Goal: Task Accomplishment & Management: Manage account settings

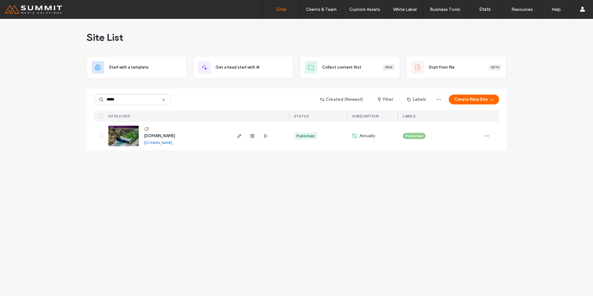
type input "*****"
click at [168, 134] on span "[DOMAIN_NAME]" at bounding box center [159, 135] width 31 height 5
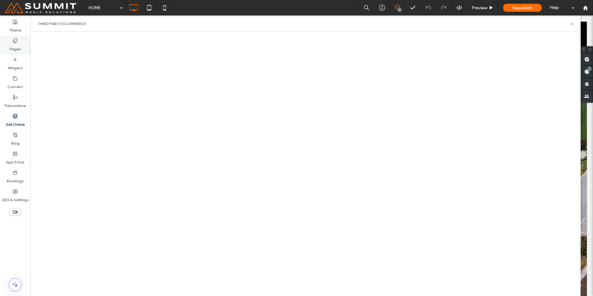
click at [16, 50] on label "Pages" at bounding box center [15, 47] width 11 height 9
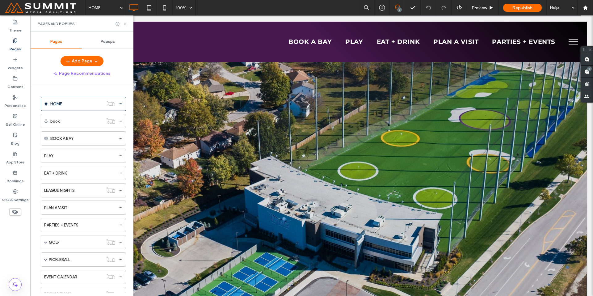
click at [125, 23] on use at bounding box center [125, 24] width 2 height 2
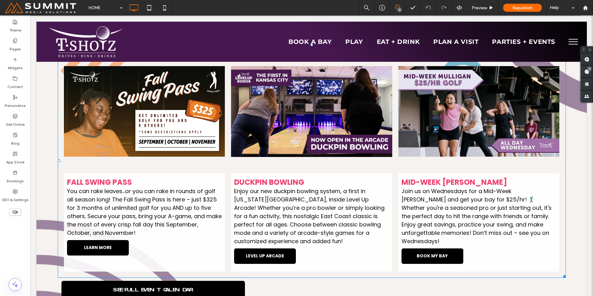
scroll to position [525, 0]
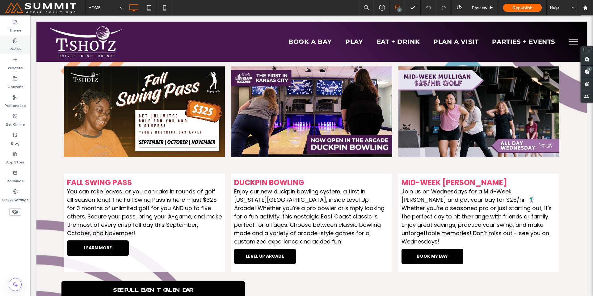
click at [7, 49] on div "Pages" at bounding box center [15, 44] width 30 height 19
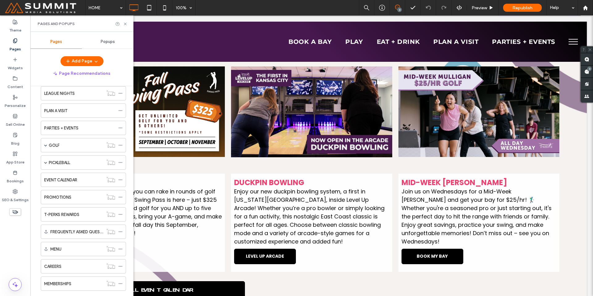
scroll to position [112, 0]
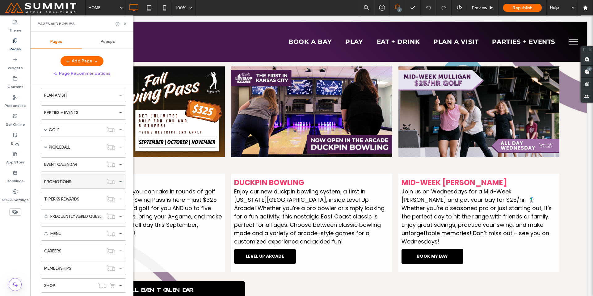
click at [64, 179] on label "PROMOTIONS" at bounding box center [57, 181] width 27 height 11
click at [126, 24] on icon at bounding box center [125, 24] width 5 height 5
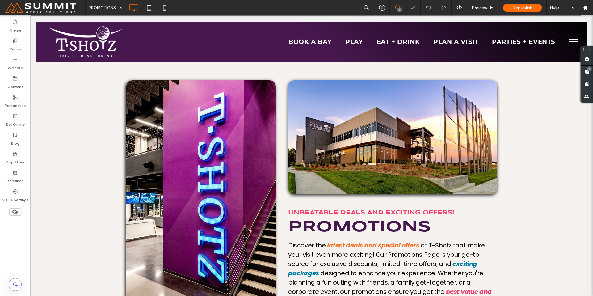
click at [125, 25] on div "Click To Paste BOOK A BAY PLAY EAT + DRINK PLAN A VISIT PARTIES + EVENTS Click …" at bounding box center [311, 42] width 550 height 40
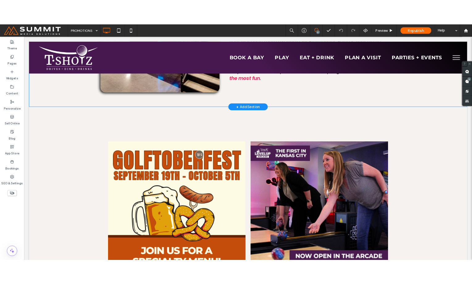
scroll to position [229, 0]
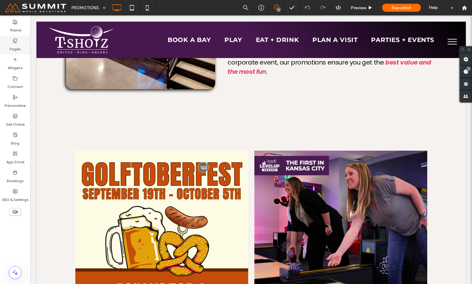
click at [17, 51] on label "Pages" at bounding box center [15, 47] width 11 height 9
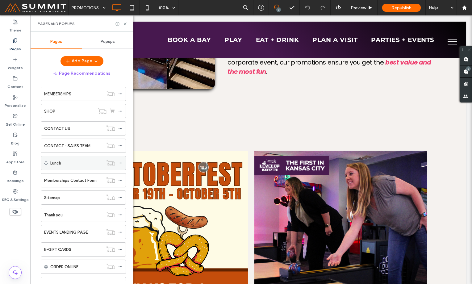
scroll to position [288, 0]
click at [65, 104] on div "SHOP" at bounding box center [69, 110] width 50 height 14
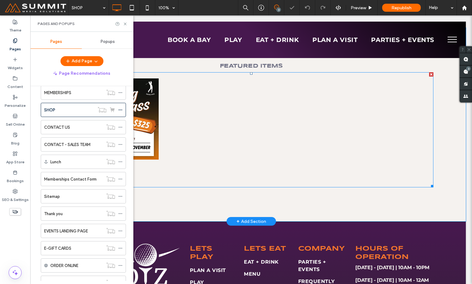
scroll to position [176, 0]
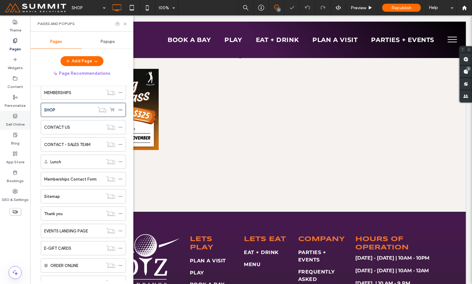
click at [20, 121] on label "Sell Online" at bounding box center [15, 123] width 19 height 9
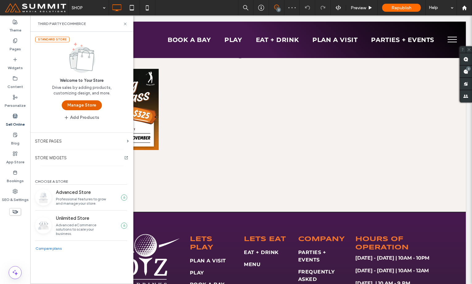
click at [87, 104] on button "Manage Store" at bounding box center [82, 105] width 40 height 10
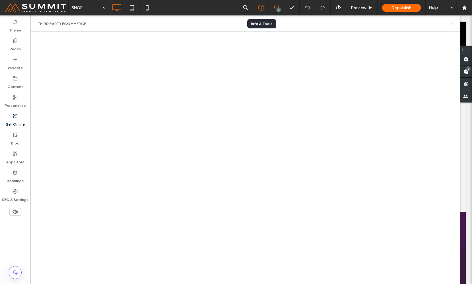
click at [260, 8] on icon at bounding box center [261, 8] width 6 height 6
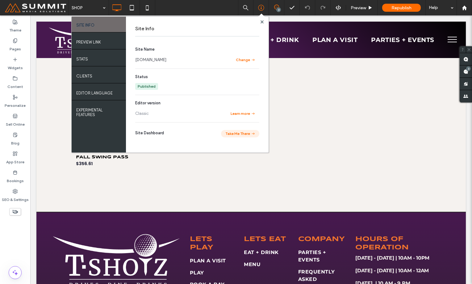
click at [232, 134] on button "Take Me There" at bounding box center [240, 133] width 38 height 7
click at [262, 20] on span at bounding box center [261, 21] width 3 height 5
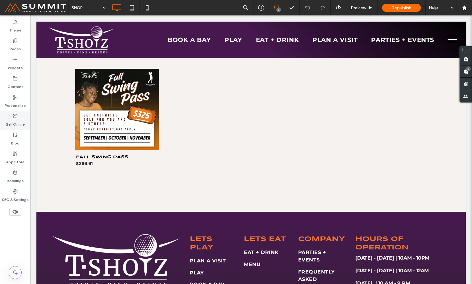
click at [17, 123] on label "Sell Online" at bounding box center [15, 123] width 19 height 9
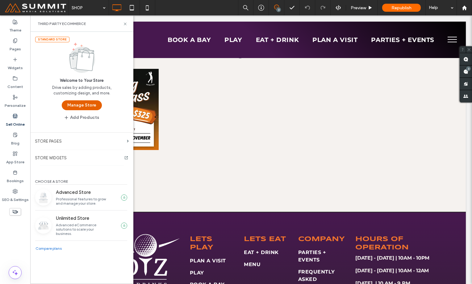
click at [85, 105] on button "Manage Store" at bounding box center [82, 105] width 40 height 10
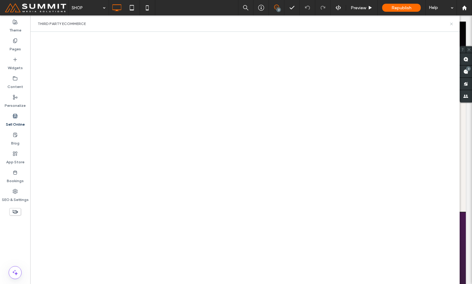
click at [453, 23] on icon at bounding box center [451, 24] width 5 height 5
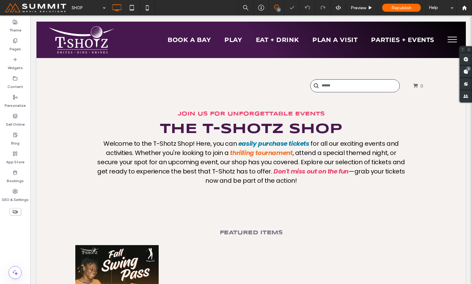
scroll to position [0, 0]
click at [51, 7] on span at bounding box center [37, 8] width 64 height 12
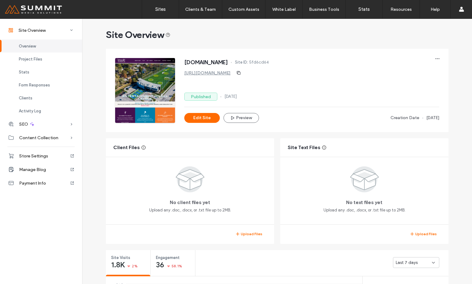
scroll to position [8, 0]
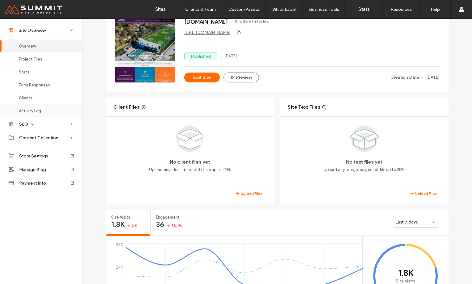
click at [37, 110] on span "Activity Log" at bounding box center [30, 111] width 22 height 5
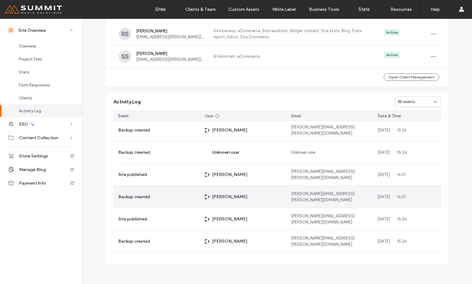
scroll to position [62, 0]
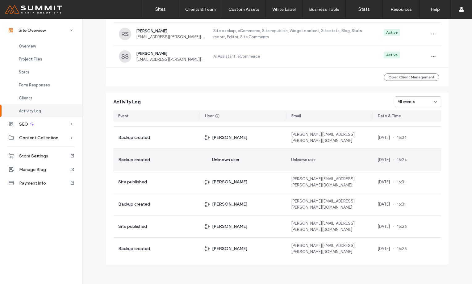
click at [266, 159] on div "Unknown user" at bounding box center [243, 160] width 86 height 22
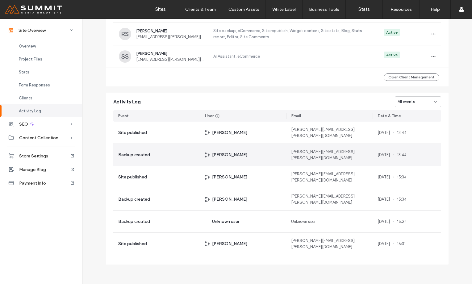
scroll to position [615, 0]
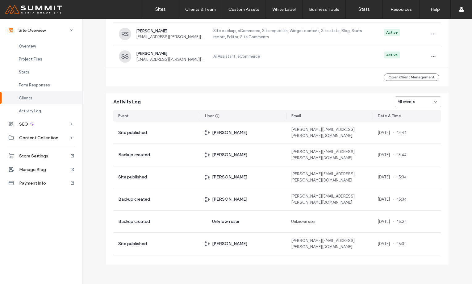
scroll to position [616, 0]
click at [419, 99] on div "All events" at bounding box center [415, 102] width 36 height 6
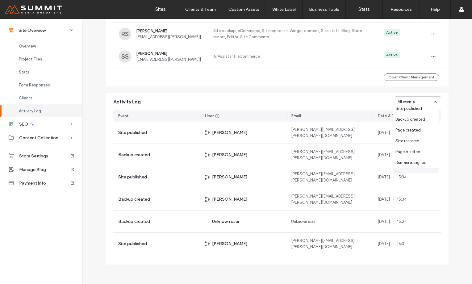
scroll to position [0, 0]
click at [423, 99] on div "All events" at bounding box center [415, 102] width 36 height 6
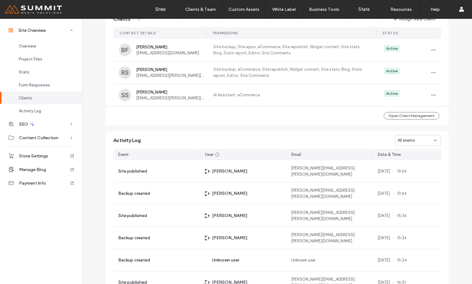
scroll to position [573, 0]
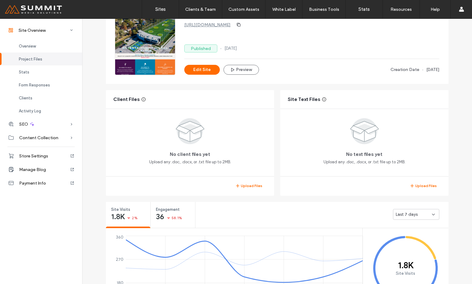
scroll to position [2, 0]
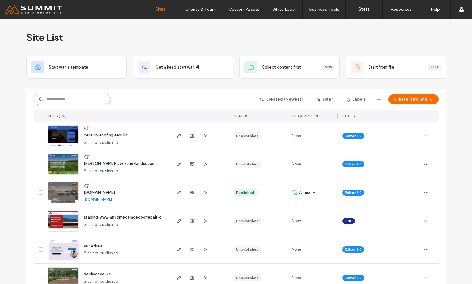
click at [99, 97] on input at bounding box center [72, 99] width 77 height 11
type input "******"
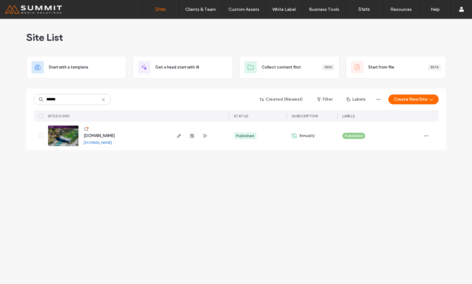
click at [104, 135] on span "www.tshotz.com" at bounding box center [99, 135] width 31 height 5
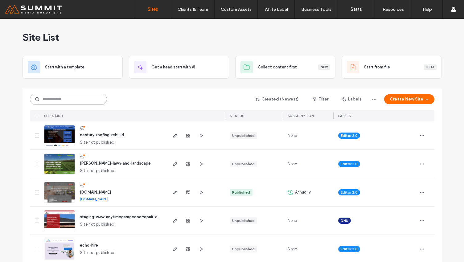
click at [81, 98] on input at bounding box center [68, 99] width 77 height 11
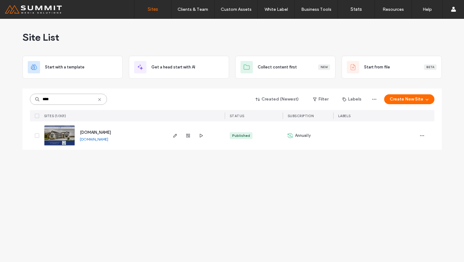
type input "****"
click at [85, 132] on span "[DOMAIN_NAME]" at bounding box center [95, 132] width 31 height 5
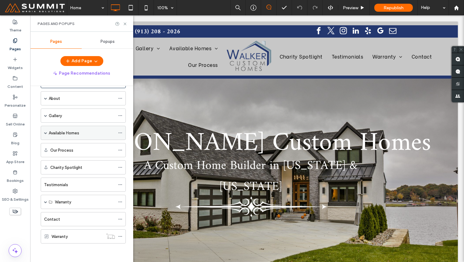
click at [57, 131] on label "Available Homes" at bounding box center [64, 133] width 31 height 11
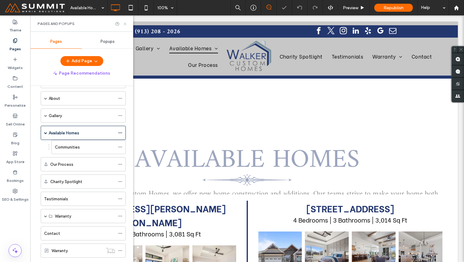
click at [124, 24] on icon at bounding box center [125, 24] width 5 height 5
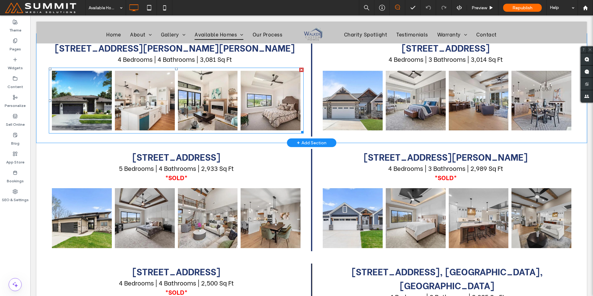
scroll to position [168, 0]
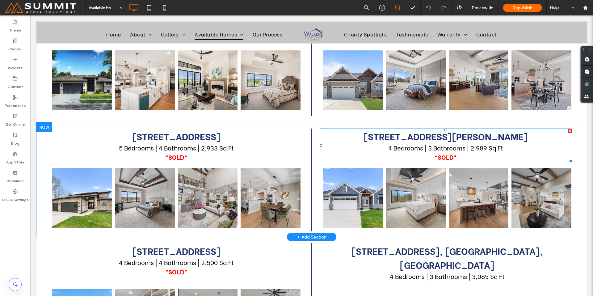
click at [448, 154] on strong "*SOLD*" at bounding box center [445, 156] width 22 height 9
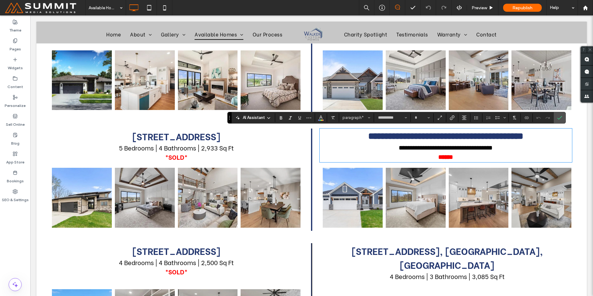
click at [447, 155] on strong "******" at bounding box center [445, 157] width 15 height 6
type input "**"
drag, startPoint x: 457, startPoint y: 157, endPoint x: 427, endPoint y: 159, distance: 30.0
click at [427, 159] on p "******" at bounding box center [445, 156] width 252 height 9
click at [464, 172] on link at bounding box center [541, 198] width 60 height 60
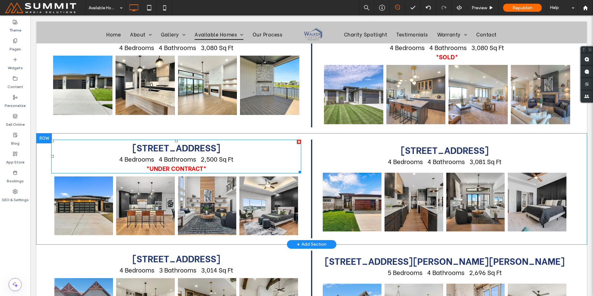
scroll to position [657, 0]
click at [207, 164] on p "*UNDER CONTRACT*" at bounding box center [176, 168] width 250 height 9
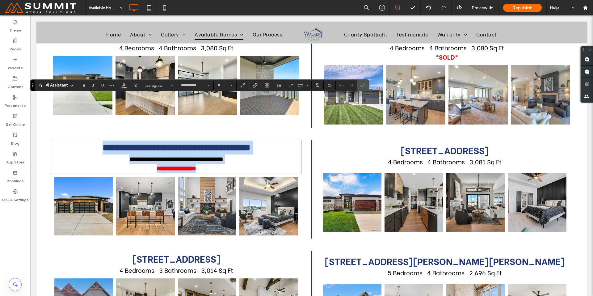
click at [206, 164] on p "**********" at bounding box center [176, 168] width 250 height 9
type input "**"
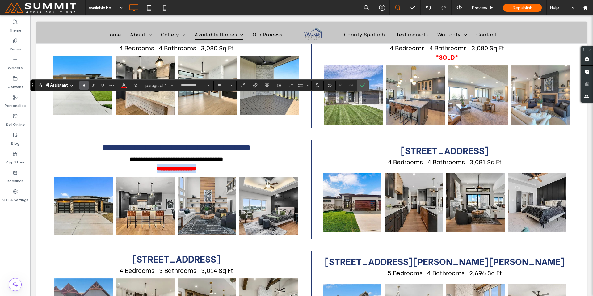
drag, startPoint x: 207, startPoint y: 124, endPoint x: 145, endPoint y: 126, distance: 62.1
click at [145, 164] on p "**********" at bounding box center [176, 168] width 250 height 9
copy strong "**********"
click at [237, 262] on p "4 Bedrooms 3 Bathrooms 3,014 Sq Ft" at bounding box center [176, 269] width 250 height 9
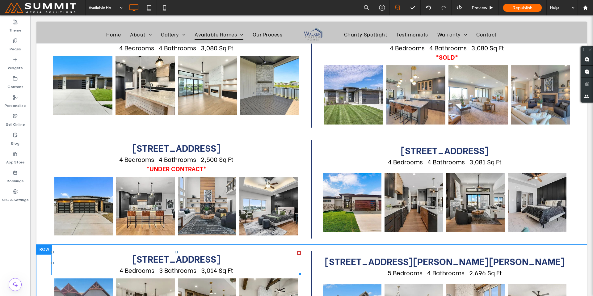
click at [235, 262] on p "4 Bedrooms 3 Bathrooms 3,014 Sq Ft" at bounding box center [176, 269] width 250 height 9
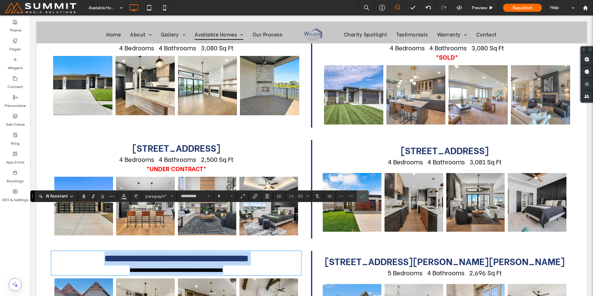
click at [235, 262] on p "**********" at bounding box center [176, 269] width 250 height 9
type input "**"
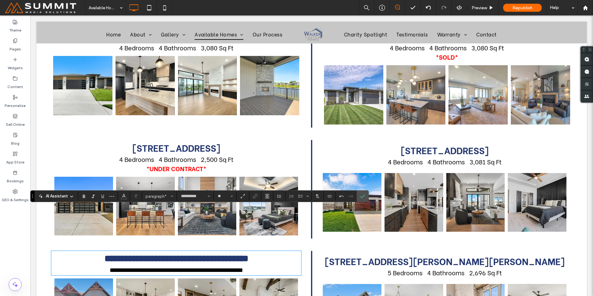
click at [202, 262] on span "**********" at bounding box center [176, 270] width 133 height 6
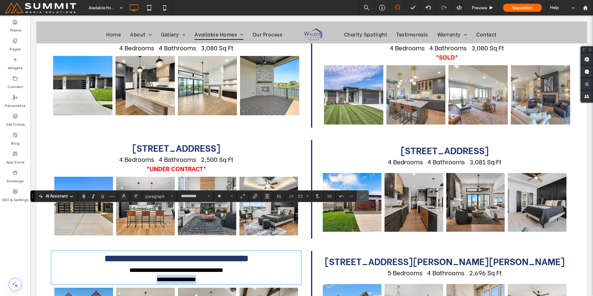
drag, startPoint x: 216, startPoint y: 234, endPoint x: 141, endPoint y: 237, distance: 75.4
click at [141, 262] on p "**********" at bounding box center [176, 278] width 250 height 9
click at [86, 195] on label "Bold" at bounding box center [83, 196] width 9 height 9
click at [125, 195] on icon "Color" at bounding box center [123, 195] width 5 height 5
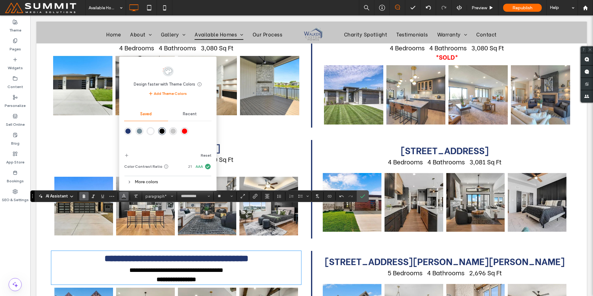
drag, startPoint x: 183, startPoint y: 131, endPoint x: 156, endPoint y: 117, distance: 30.5
click at [183, 131] on div "rgba(255,0,0,1)" at bounding box center [184, 130] width 5 height 5
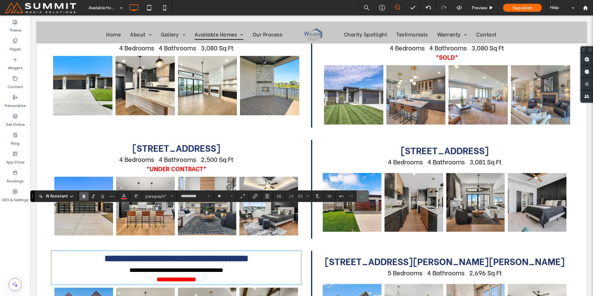
click at [362, 198] on icon "Confirm" at bounding box center [362, 195] width 5 height 5
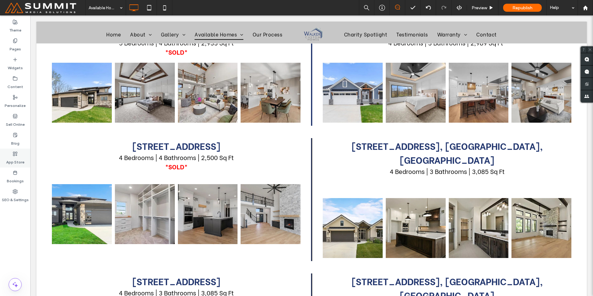
scroll to position [277, 0]
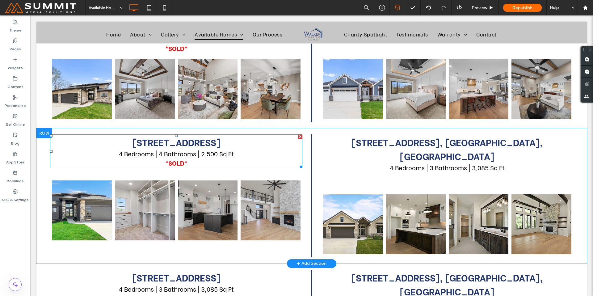
click at [298, 135] on div at bounding box center [300, 136] width 4 height 4
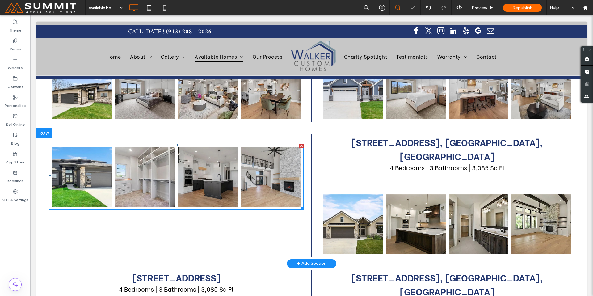
click at [300, 144] on div at bounding box center [301, 145] width 4 height 4
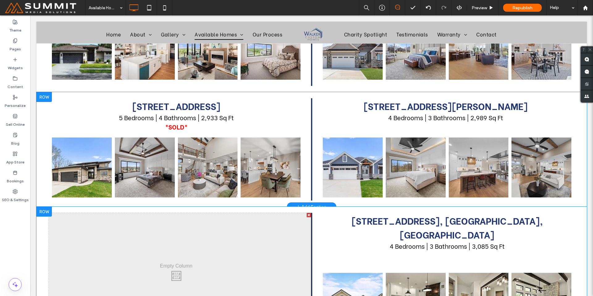
scroll to position [197, 0]
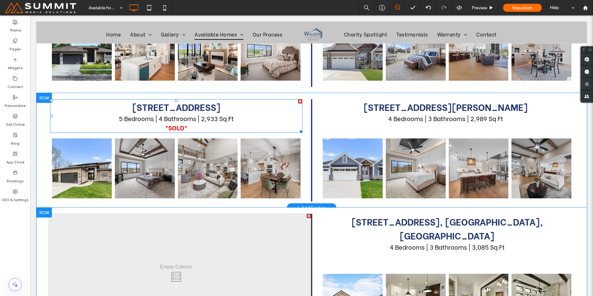
click at [298, 101] on div at bounding box center [300, 101] width 4 height 4
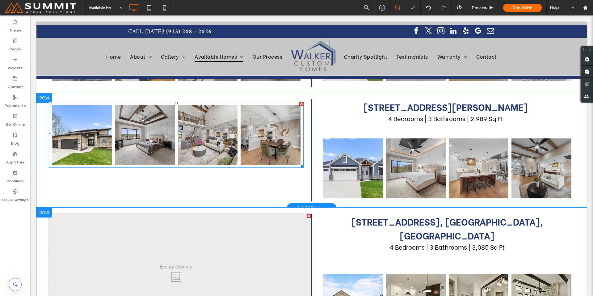
click at [299, 102] on div at bounding box center [301, 104] width 4 height 4
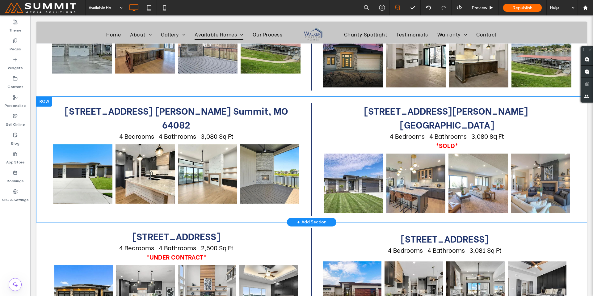
scroll to position [568, 0]
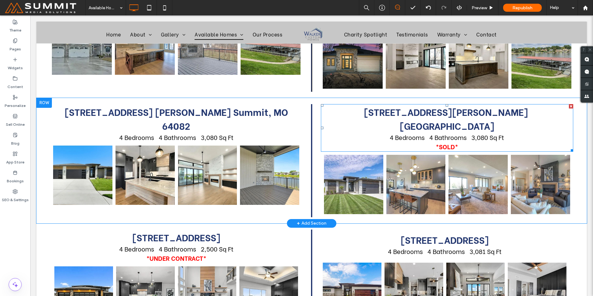
click at [464, 104] on div at bounding box center [570, 106] width 4 height 4
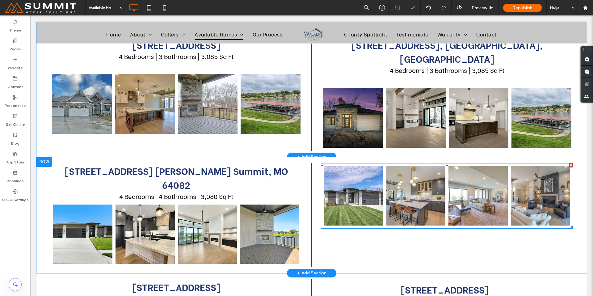
scroll to position [508, 0]
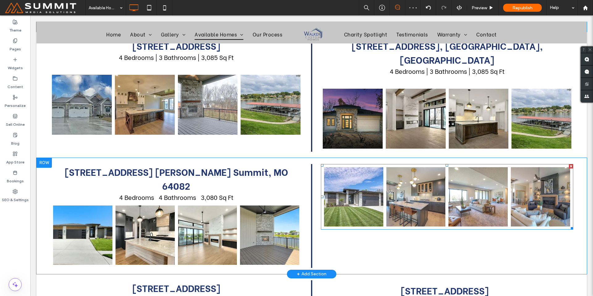
click at [464, 164] on div at bounding box center [570, 166] width 4 height 4
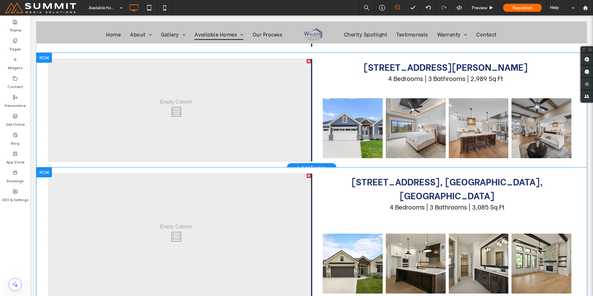
scroll to position [239, 0]
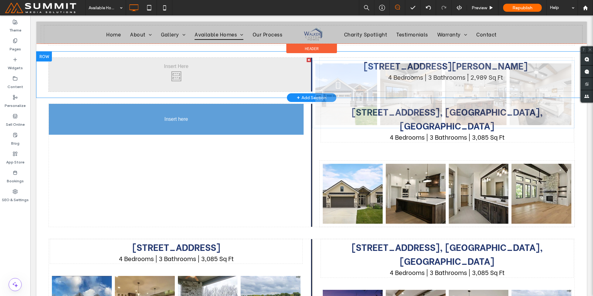
drag, startPoint x: 485, startPoint y: 115, endPoint x: 238, endPoint y: 175, distance: 253.6
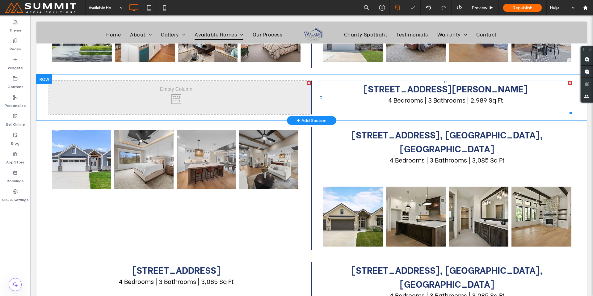
scroll to position [211, 0]
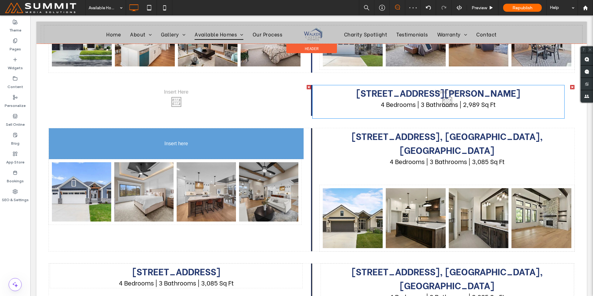
drag, startPoint x: 396, startPoint y: 101, endPoint x: 136, endPoint y: 146, distance: 264.0
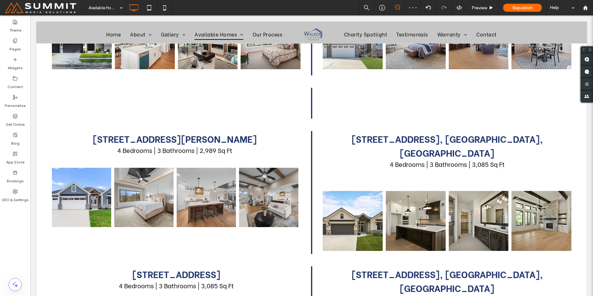
scroll to position [205, 0]
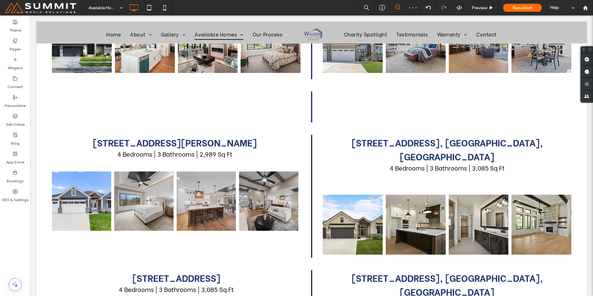
click at [43, 91] on div at bounding box center [43, 90] width 15 height 10
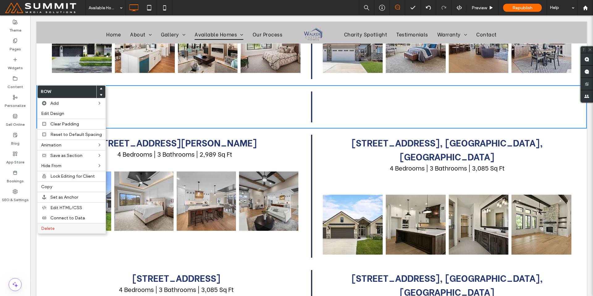
click at [76, 226] on label "Delete" at bounding box center [71, 228] width 61 height 5
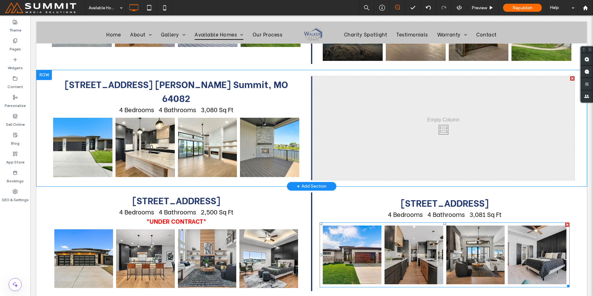
scroll to position [420, 0]
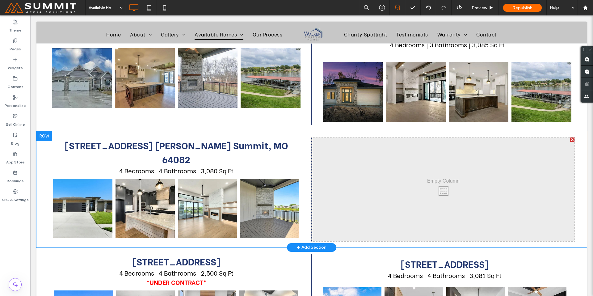
click at [40, 131] on div at bounding box center [43, 136] width 15 height 10
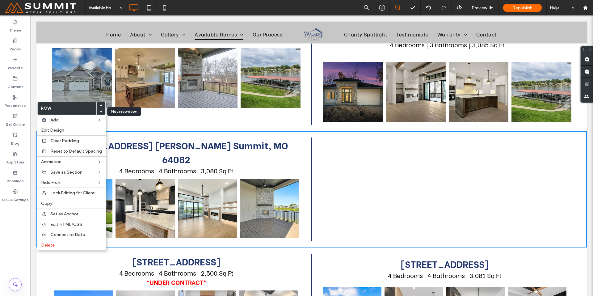
click at [100, 110] on icon at bounding box center [101, 111] width 2 height 2
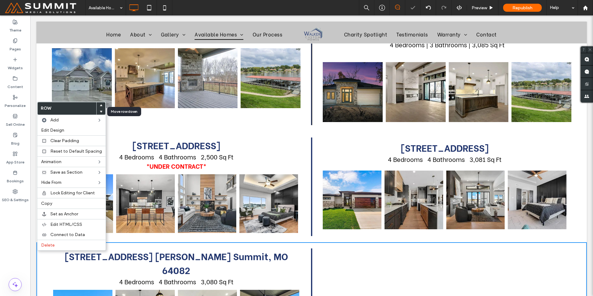
click at [100, 111] on icon at bounding box center [101, 111] width 2 height 2
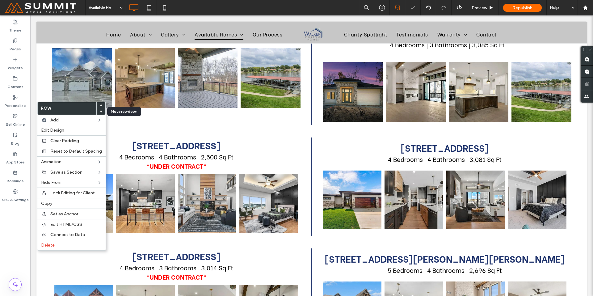
click at [100, 111] on icon at bounding box center [101, 111] width 2 height 2
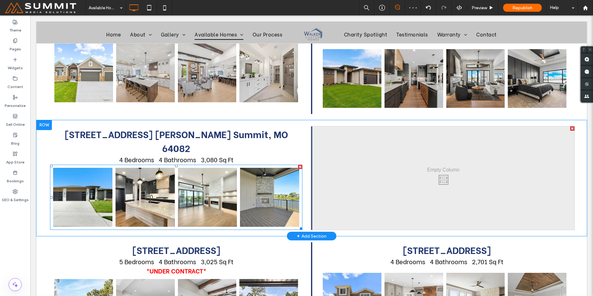
scroll to position [766, 0]
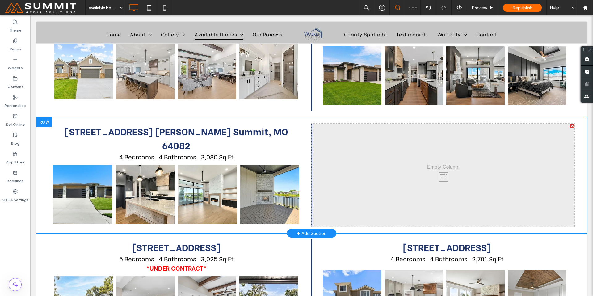
click at [48, 117] on div at bounding box center [43, 122] width 15 height 10
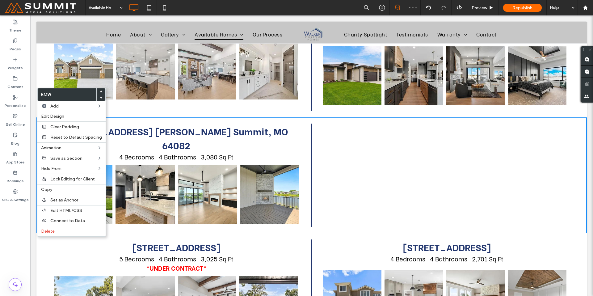
click at [97, 97] on div at bounding box center [101, 97] width 9 height 6
click at [100, 96] on icon at bounding box center [101, 97] width 2 height 2
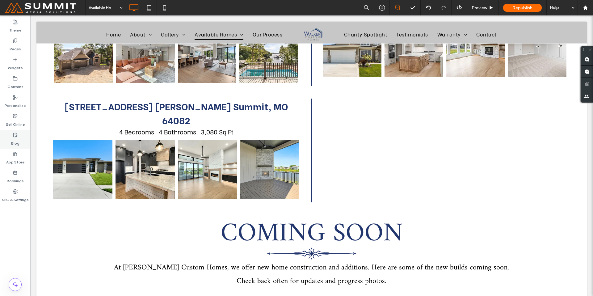
scroll to position [902, 0]
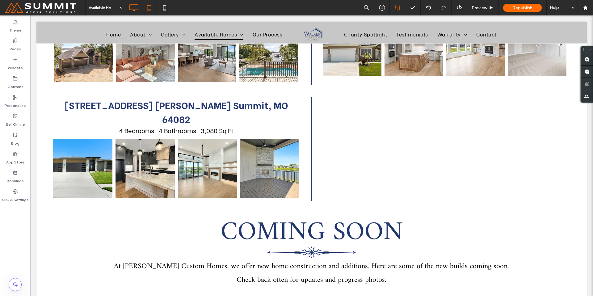
click at [150, 6] on icon at bounding box center [149, 8] width 12 height 12
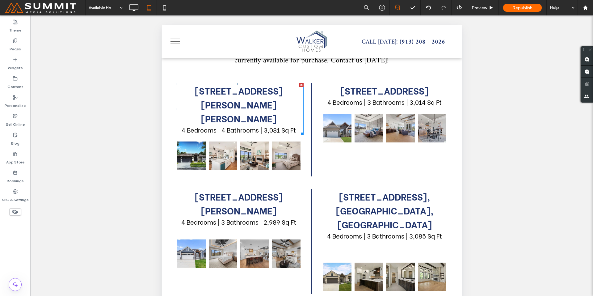
scroll to position [124, 0]
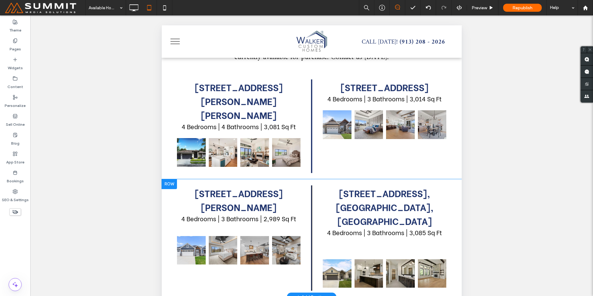
click at [387, 216] on div "119 Teton Ridge, Lake Winnebago, MO 4 Bedrooms | 3 Bathrooms | 3,085 Sq Ft Butt…" at bounding box center [380, 238] width 138 height 106
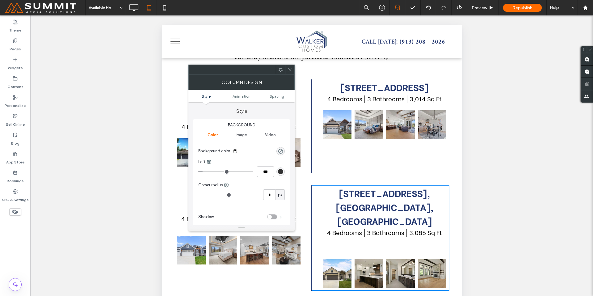
click at [387, 215] on div "119 Teton Ridge, Lake Winnebago, MO 4 Bedrooms | 3 Bathrooms | 3,085 Sq Ft Butt…" at bounding box center [380, 238] width 138 height 106
drag, startPoint x: 288, startPoint y: 73, endPoint x: 136, endPoint y: 69, distance: 151.3
click at [288, 73] on span at bounding box center [289, 69] width 5 height 9
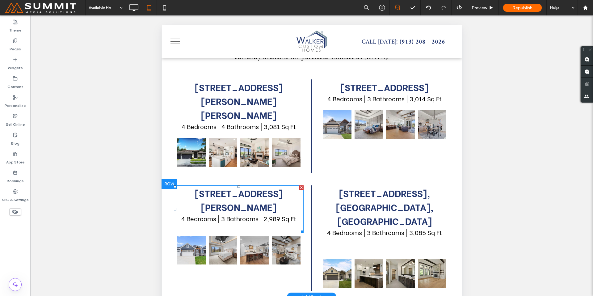
click at [272, 223] on p "﻿" at bounding box center [239, 227] width 130 height 9
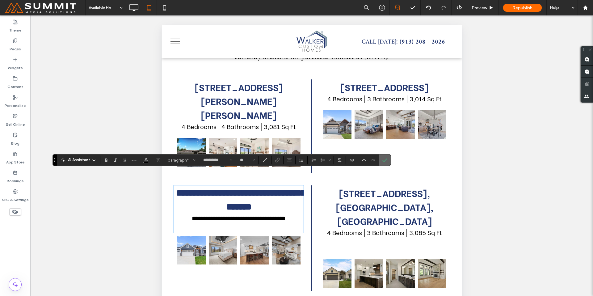
click at [380, 162] on label "Confirm" at bounding box center [384, 159] width 9 height 11
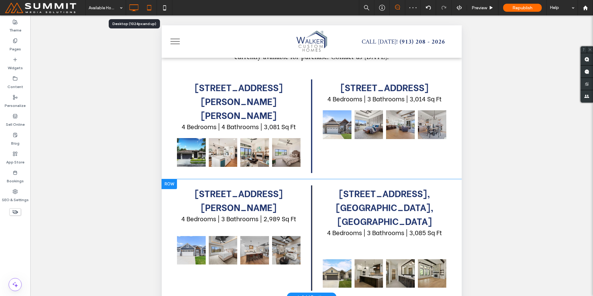
click at [134, 6] on icon at bounding box center [133, 8] width 12 height 12
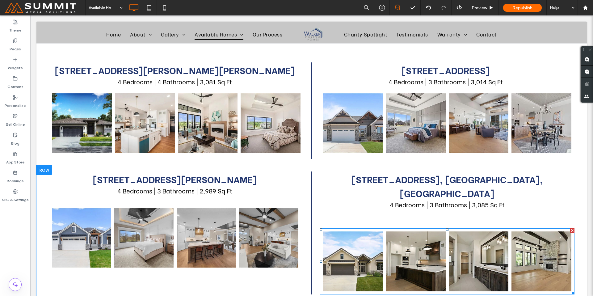
scroll to position [125, 0]
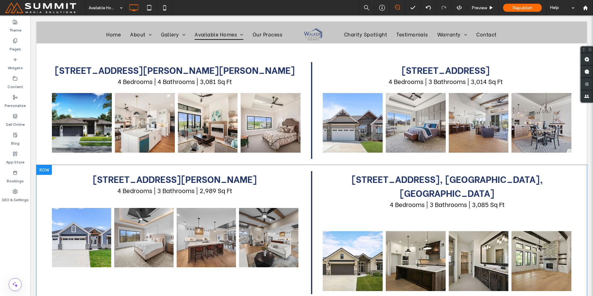
click at [408, 202] on div "119 Teton Ridge, Lake Winnebago, MO 4 Bedrooms | 3 Bathrooms | 3,085 Sq Ft Butt…" at bounding box center [442, 232] width 263 height 123
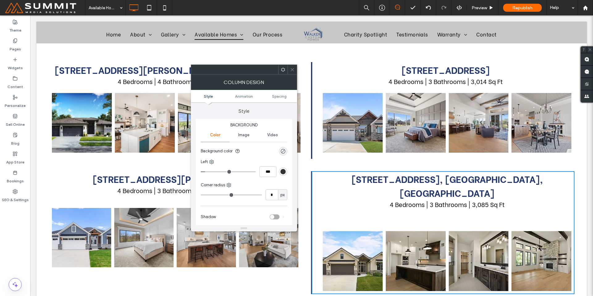
click at [410, 199] on span "4 Bedrooms | 3 Bathrooms | 3,085 Sq Ft" at bounding box center [446, 203] width 115 height 9
click at [292, 65] on span at bounding box center [292, 69] width 5 height 9
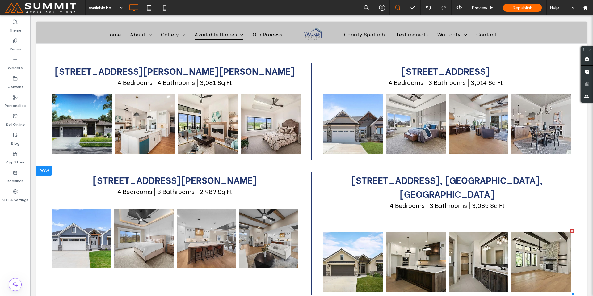
scroll to position [124, 0]
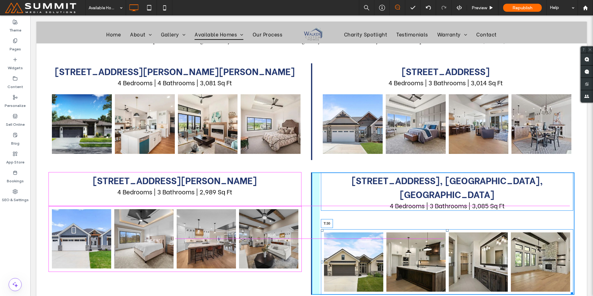
drag, startPoint x: 443, startPoint y: 214, endPoint x: 461, endPoint y: 268, distance: 56.8
click at [446, 229] on div at bounding box center [447, 230] width 2 height 2
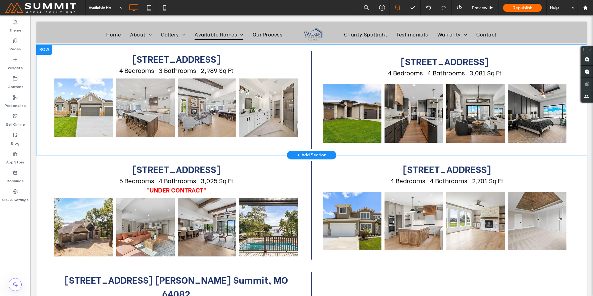
scroll to position [720, 0]
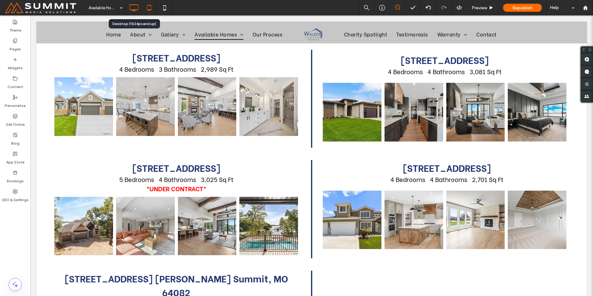
click at [145, 7] on icon at bounding box center [149, 8] width 12 height 12
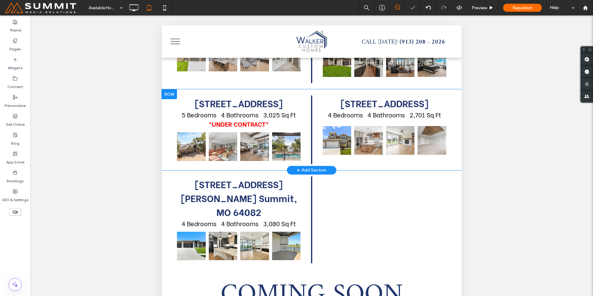
scroll to position [688, 0]
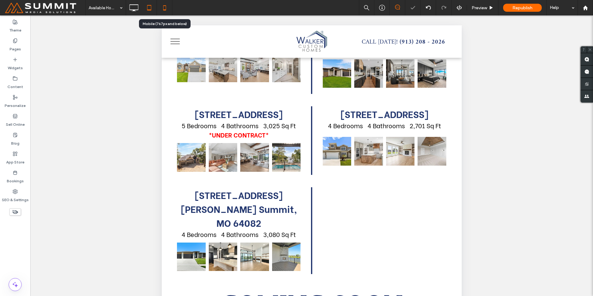
click at [161, 9] on icon at bounding box center [164, 8] width 12 height 12
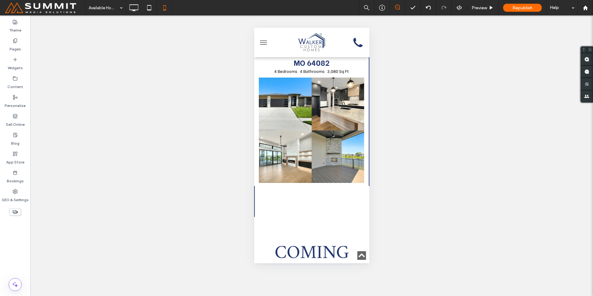
scroll to position [2314, 0]
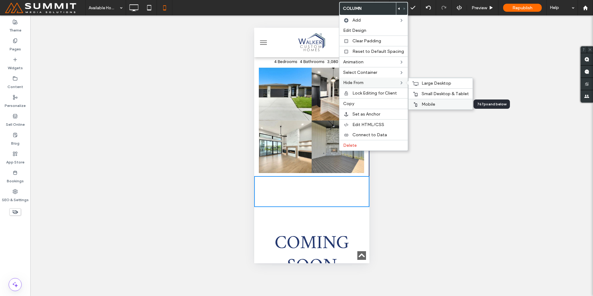
click at [433, 100] on div "Mobile" at bounding box center [440, 104] width 64 height 10
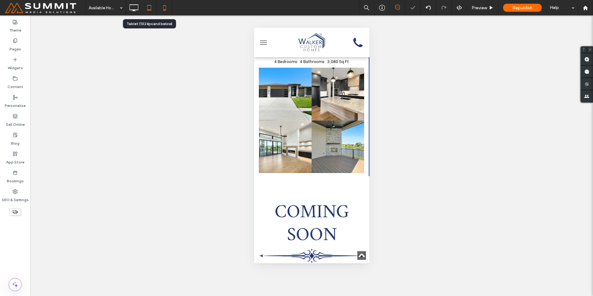
click at [149, 9] on icon at bounding box center [149, 8] width 12 height 12
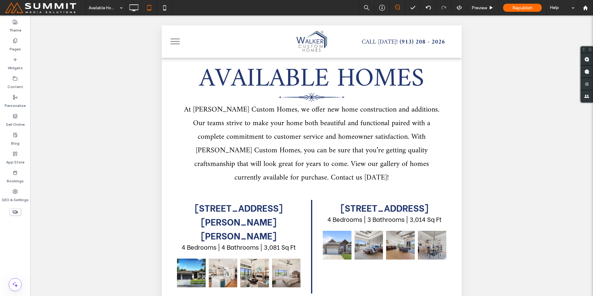
scroll to position [0, 0]
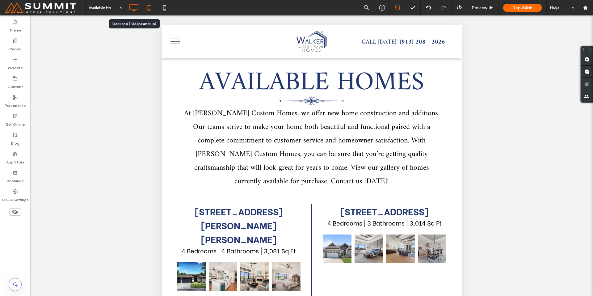
click at [133, 7] on icon at bounding box center [133, 8] width 12 height 12
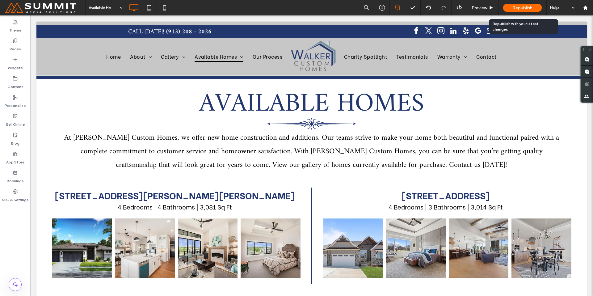
click at [464, 7] on div "Republish" at bounding box center [522, 8] width 39 height 8
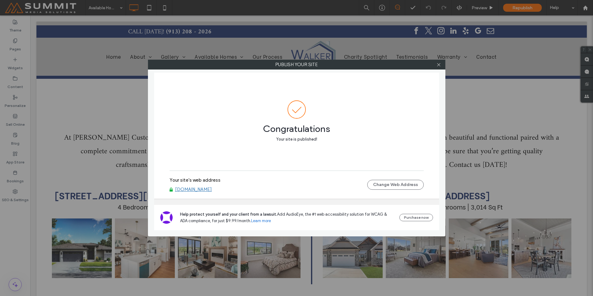
click at [212, 188] on link "www.walkercustomhomeskc.com" at bounding box center [193, 189] width 37 height 6
click at [440, 63] on icon at bounding box center [438, 64] width 5 height 5
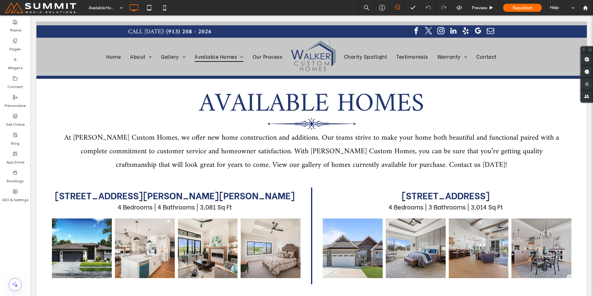
click at [49, 9] on span at bounding box center [45, 8] width 81 height 12
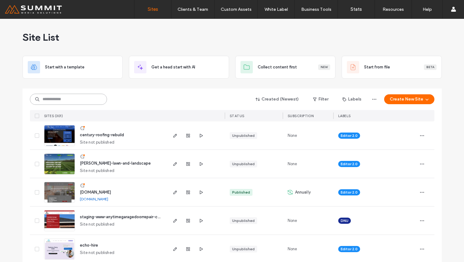
click at [85, 101] on input at bounding box center [68, 99] width 77 height 11
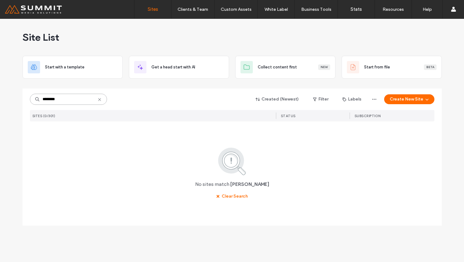
drag, startPoint x: 65, startPoint y: 100, endPoint x: 35, endPoint y: 99, distance: 29.7
click at [35, 99] on div "********" at bounding box center [68, 99] width 77 height 11
drag, startPoint x: 64, startPoint y: 99, endPoint x: 37, endPoint y: 101, distance: 27.2
click at [37, 101] on div "********" at bounding box center [68, 99] width 77 height 11
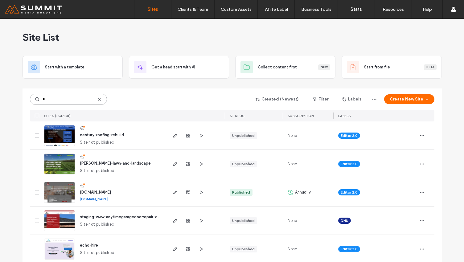
type input "*"
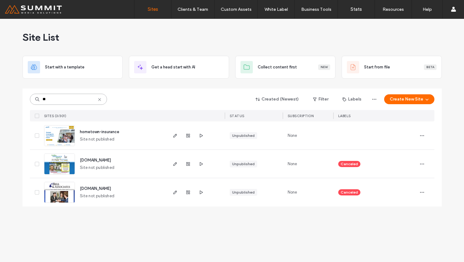
type input "*"
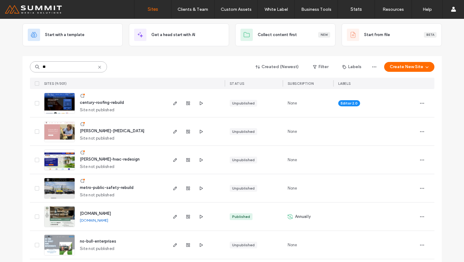
scroll to position [1, 0]
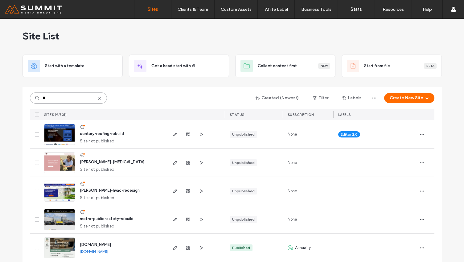
drag, startPoint x: 40, startPoint y: 98, endPoint x: 36, endPoint y: 97, distance: 3.9
click at [36, 97] on div "**" at bounding box center [68, 98] width 77 height 11
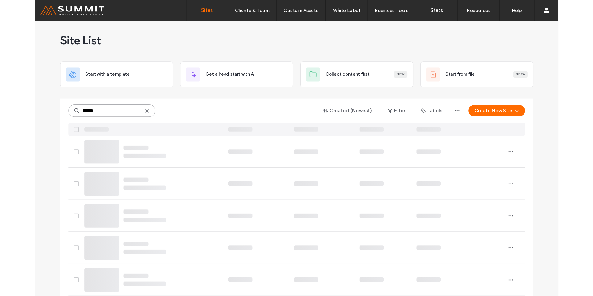
scroll to position [0, 0]
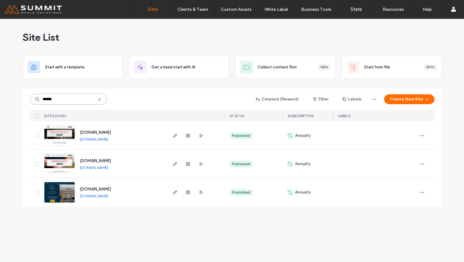
type input "******"
click at [100, 98] on icon at bounding box center [99, 99] width 5 height 5
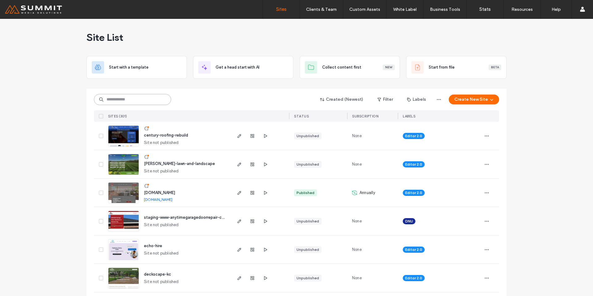
click at [157, 96] on input at bounding box center [132, 99] width 77 height 11
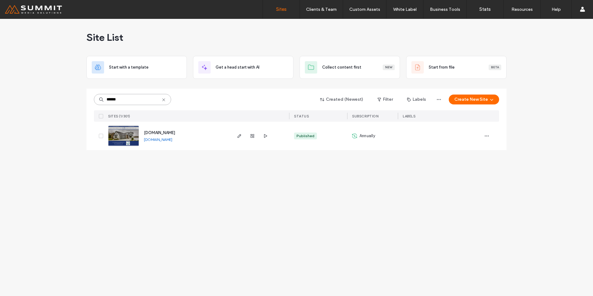
type input "******"
click at [175, 131] on span "[DOMAIN_NAME]" at bounding box center [159, 132] width 31 height 5
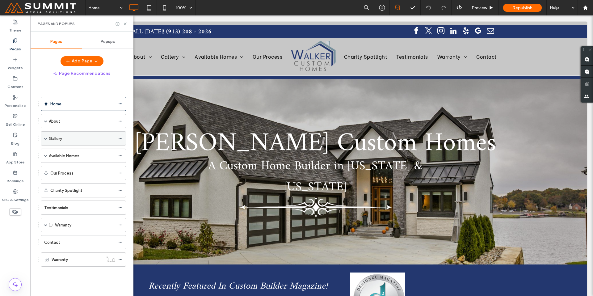
click at [59, 141] on label "Gallery" at bounding box center [55, 138] width 13 height 11
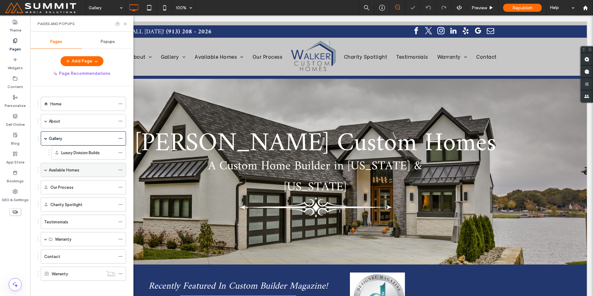
click at [64, 170] on label "Available Homes" at bounding box center [64, 169] width 31 height 11
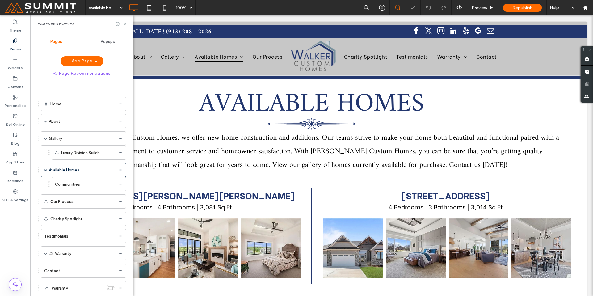
click at [125, 24] on icon at bounding box center [125, 24] width 5 height 5
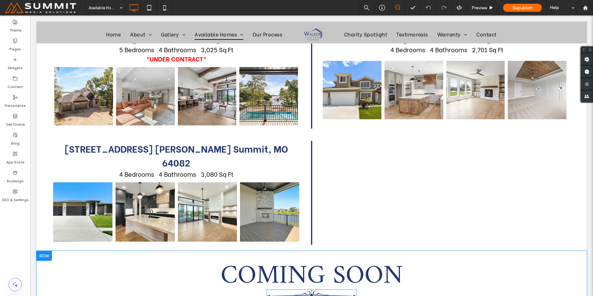
scroll to position [848, 0]
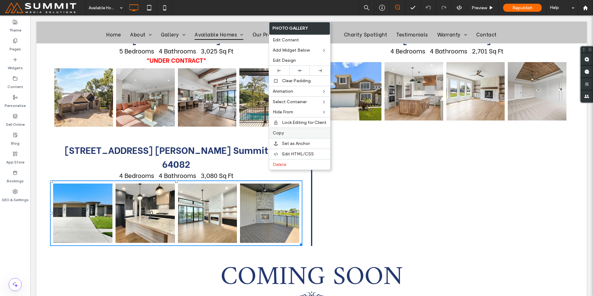
click at [289, 131] on label "Copy" at bounding box center [299, 132] width 54 height 5
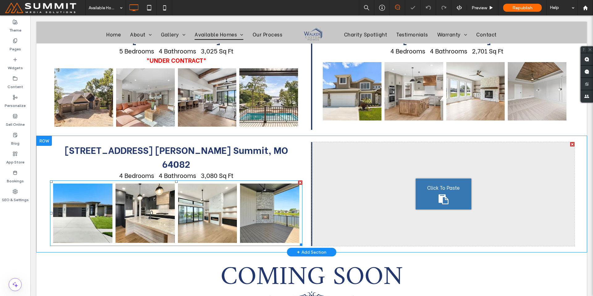
click at [440, 194] on icon at bounding box center [443, 199] width 10 height 10
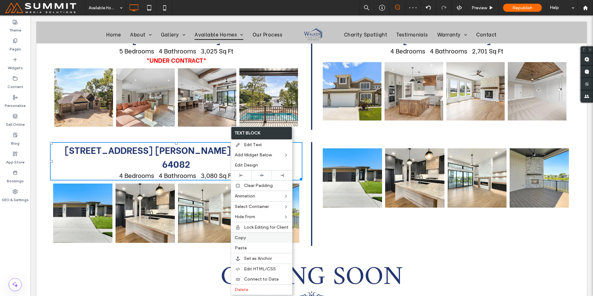
drag, startPoint x: 254, startPoint y: 237, endPoint x: 356, endPoint y: 158, distance: 129.6
click at [254, 237] on label "Copy" at bounding box center [262, 237] width 54 height 5
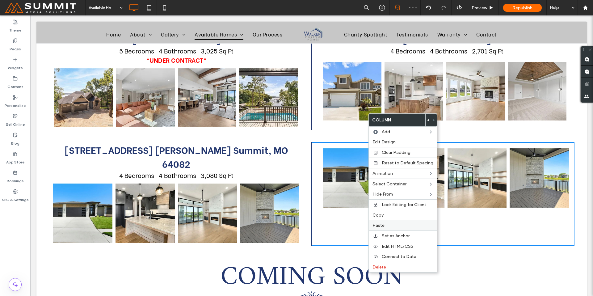
click at [393, 225] on label "Paste" at bounding box center [402, 224] width 61 height 5
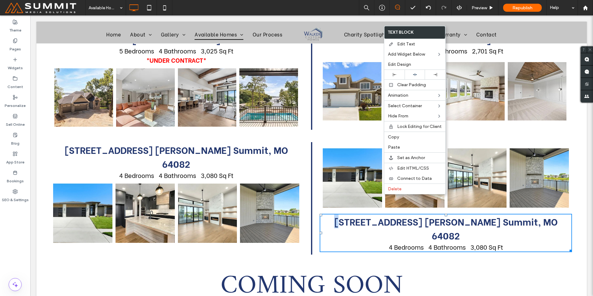
drag, startPoint x: 345, startPoint y: 197, endPoint x: 350, endPoint y: 131, distance: 66.0
click at [350, 142] on div "Click To Paste Button Button Button Button 3929 SW Flintrock Dr Lee's Summit, M…" at bounding box center [442, 198] width 263 height 112
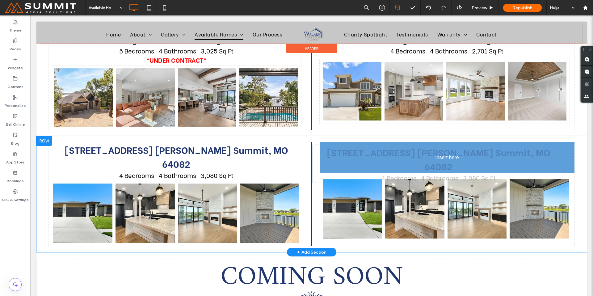
drag, startPoint x: 389, startPoint y: 194, endPoint x: 379, endPoint y: 119, distance: 76.4
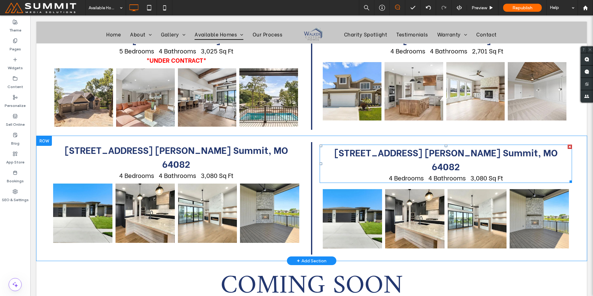
click at [499, 145] on strong "Lee's Summit, MO 64082" at bounding box center [490, 158] width 133 height 27
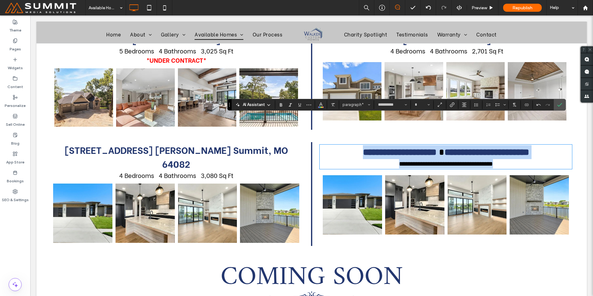
click at [551, 145] on p "**********" at bounding box center [445, 152] width 252 height 14
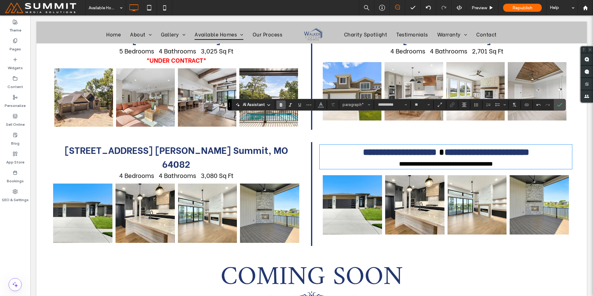
click at [551, 145] on p "**********" at bounding box center [445, 152] width 252 height 14
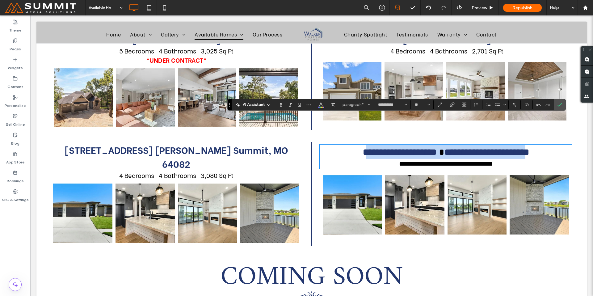
drag, startPoint x: 545, startPoint y: 124, endPoint x: 345, endPoint y: 125, distance: 199.7
click at [345, 145] on p "**********" at bounding box center [445, 152] width 252 height 14
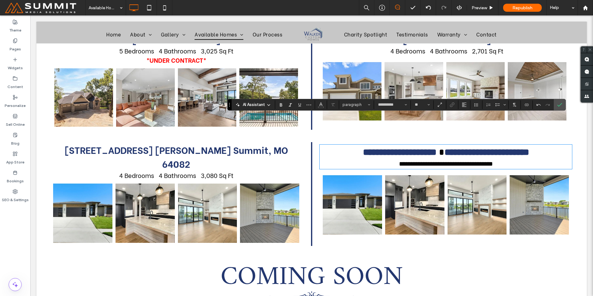
scroll to position [0, 0]
type input "**"
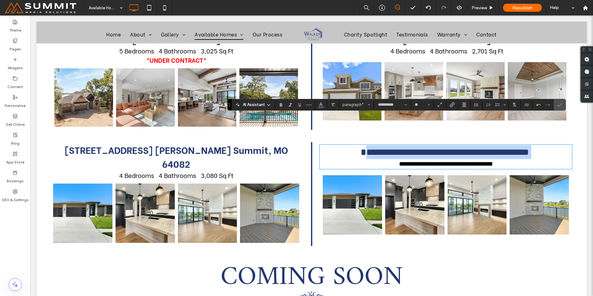
drag, startPoint x: 343, startPoint y: 124, endPoint x: 560, endPoint y: 129, distance: 217.0
click at [560, 145] on p "**********" at bounding box center [445, 152] width 252 height 14
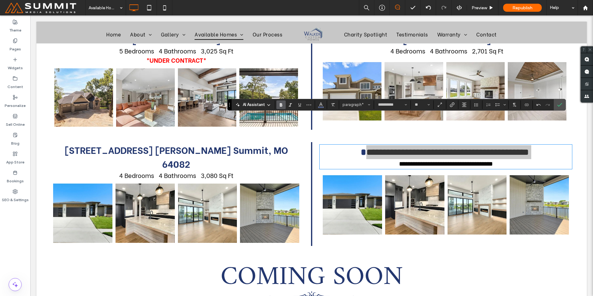
click at [278, 104] on icon "Bold" at bounding box center [280, 104] width 5 height 5
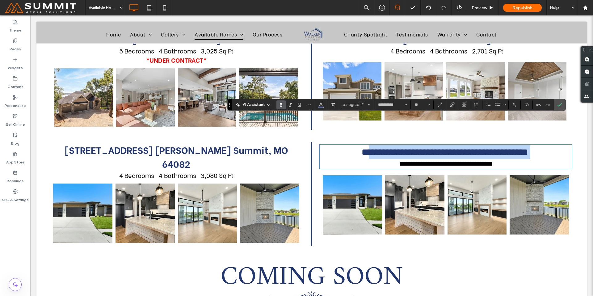
click at [368, 148] on strong "**********" at bounding box center [447, 152] width 159 height 9
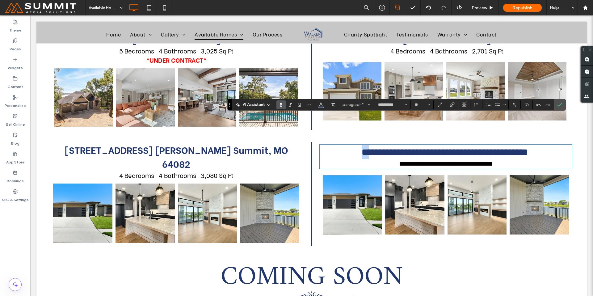
drag, startPoint x: 340, startPoint y: 125, endPoint x: 332, endPoint y: 123, distance: 7.8
click at [332, 145] on p "**********" at bounding box center [445, 152] width 252 height 14
click at [407, 105] on button "**********" at bounding box center [392, 104] width 34 height 9
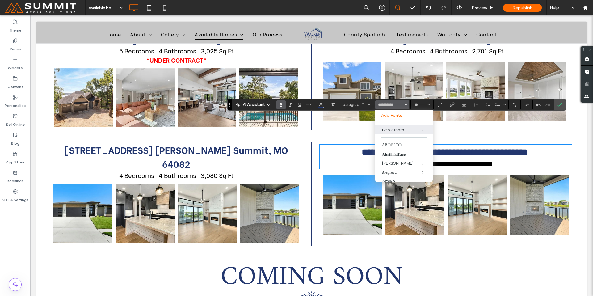
click at [368, 148] on strong "**********" at bounding box center [447, 152] width 159 height 9
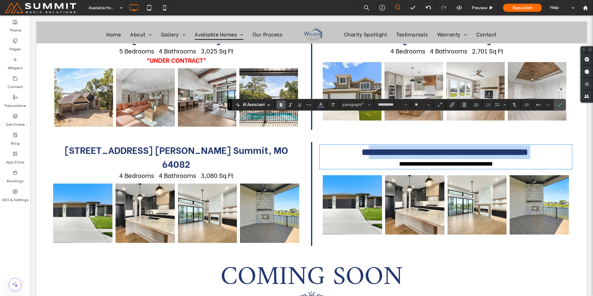
drag, startPoint x: 439, startPoint y: 120, endPoint x: 575, endPoint y: 121, distance: 136.7
click at [575, 136] on div "**********" at bounding box center [311, 194] width 550 height 116
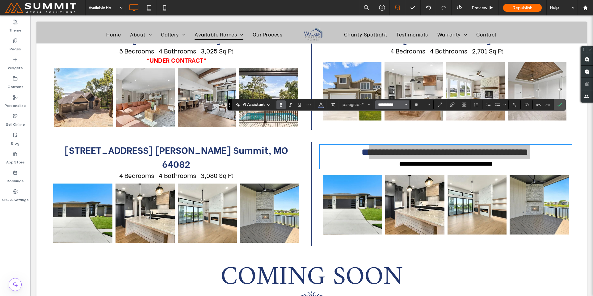
click at [403, 105] on input "**********" at bounding box center [390, 104] width 26 height 5
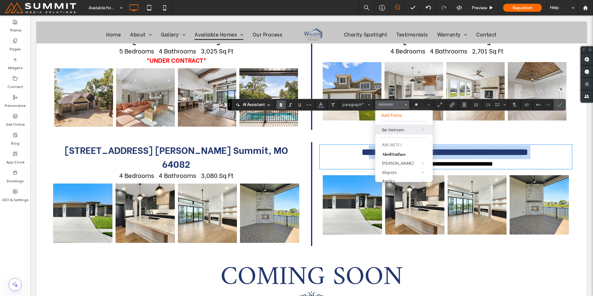
click at [368, 148] on strong "**********" at bounding box center [447, 152] width 159 height 9
type input "**********"
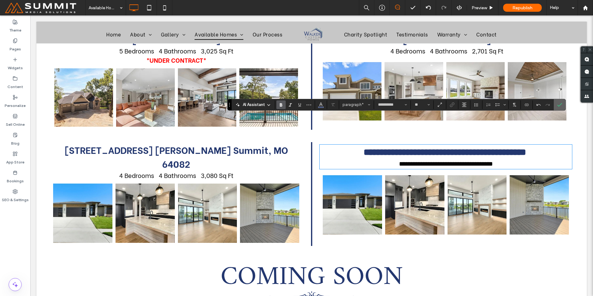
click at [560, 106] on icon "Confirm" at bounding box center [559, 104] width 5 height 5
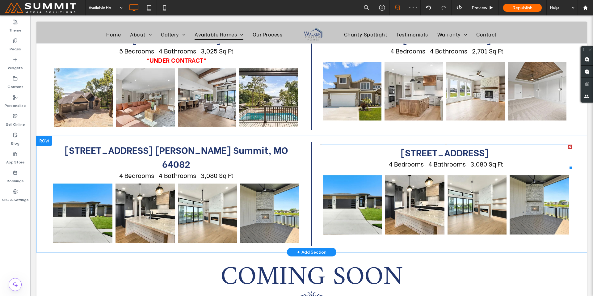
click at [429, 159] on span "4 Bedrooms 4 Bathrooms 3,080 Sq Ft" at bounding box center [446, 163] width 114 height 9
type input "**********"
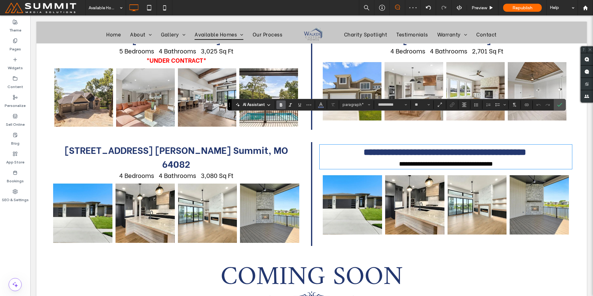
type input "**"
click at [425, 160] on span "**********" at bounding box center [446, 163] width 94 height 6
drag, startPoint x: 484, startPoint y: 136, endPoint x: 473, endPoint y: 136, distance: 10.5
click at [473, 160] on span "**********" at bounding box center [446, 163] width 94 height 6
click at [468, 160] on span "**********" at bounding box center [446, 163] width 94 height 6
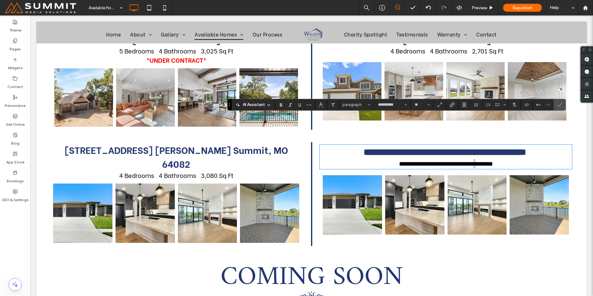
drag, startPoint x: 481, startPoint y: 135, endPoint x: 476, endPoint y: 135, distance: 5.6
click at [476, 160] on span "**********" at bounding box center [446, 163] width 94 height 6
drag, startPoint x: 482, startPoint y: 135, endPoint x: 473, endPoint y: 134, distance: 8.8
click at [473, 160] on span "**********" at bounding box center [446, 163] width 94 height 6
click at [391, 175] on link at bounding box center [414, 204] width 59 height 59
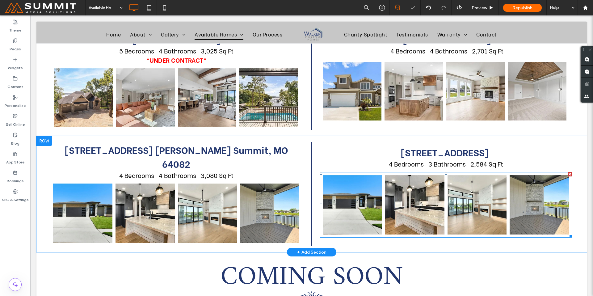
click at [357, 177] on link at bounding box center [351, 204] width 59 height 59
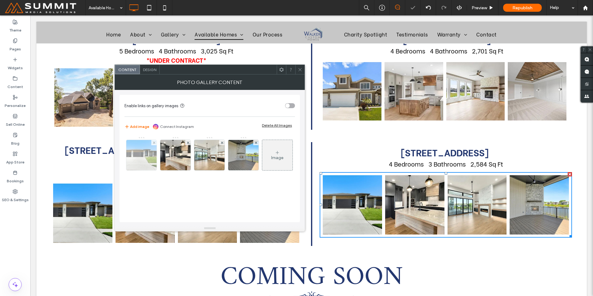
click at [131, 157] on img at bounding box center [141, 155] width 40 height 30
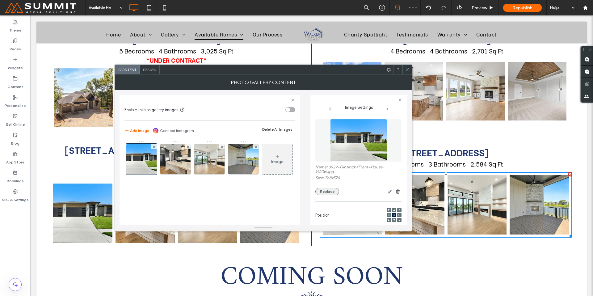
click at [328, 192] on button "Replace" at bounding box center [327, 191] width 24 height 7
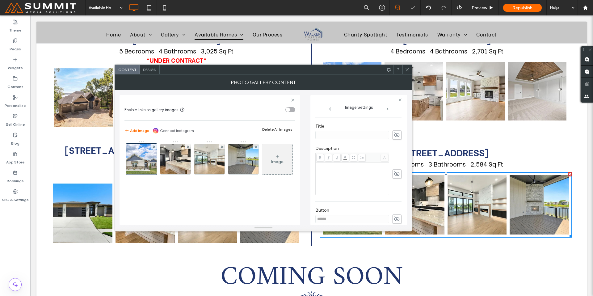
scroll to position [155, 0]
click at [395, 204] on use "button" at bounding box center [396, 203] width 3 height 3
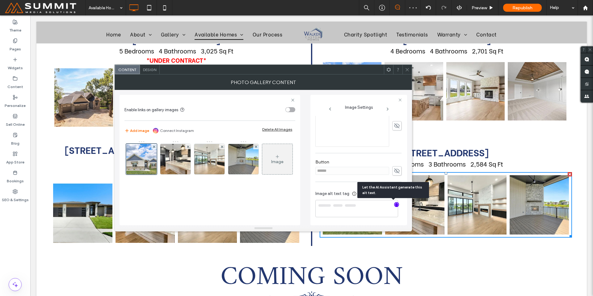
type textarea "**********"
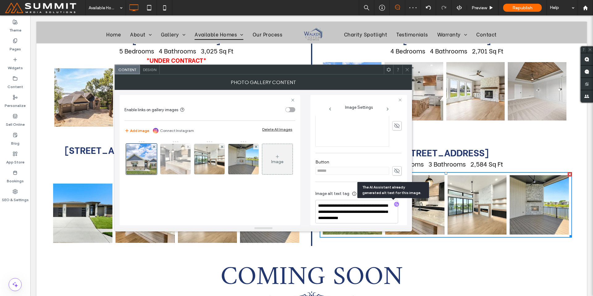
click at [165, 152] on img at bounding box center [175, 159] width 40 height 30
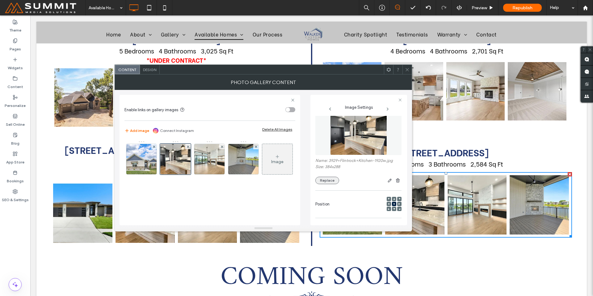
scroll to position [0, 0]
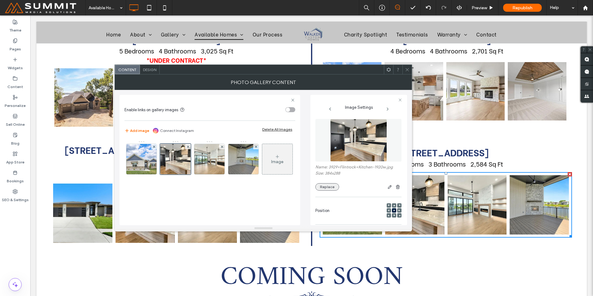
click at [325, 185] on button "Replace" at bounding box center [327, 186] width 24 height 7
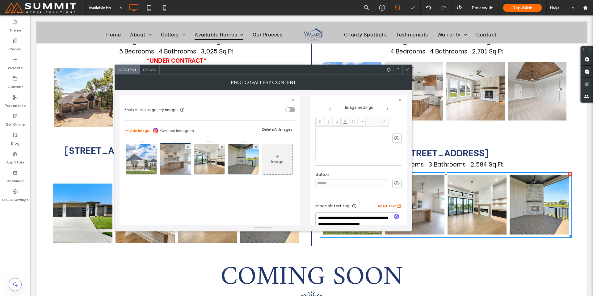
scroll to position [155, 0]
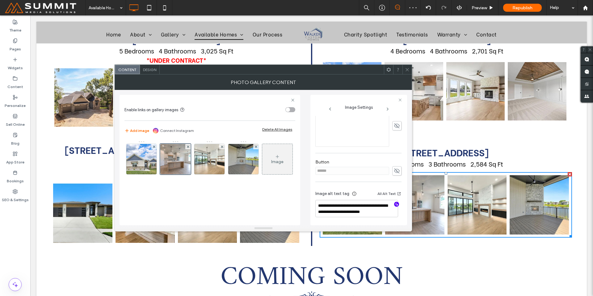
click at [394, 205] on icon "button" at bounding box center [396, 204] width 4 height 4
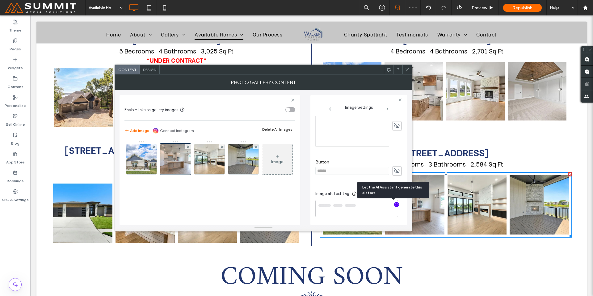
type textarea "**********"
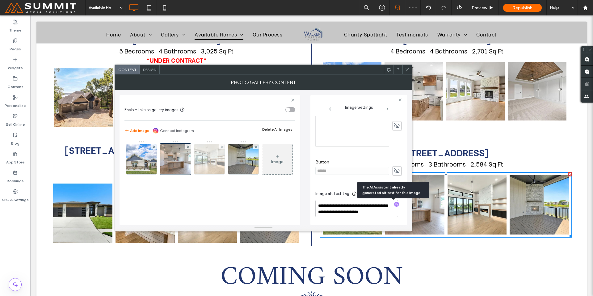
click at [205, 163] on img at bounding box center [209, 159] width 40 height 30
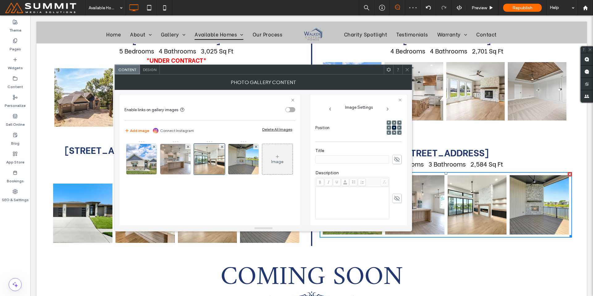
scroll to position [19, 0]
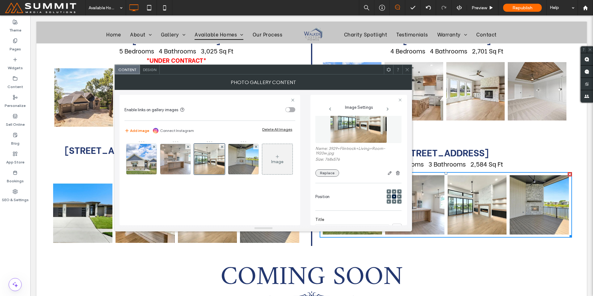
click at [329, 175] on button "Replace" at bounding box center [327, 172] width 24 height 7
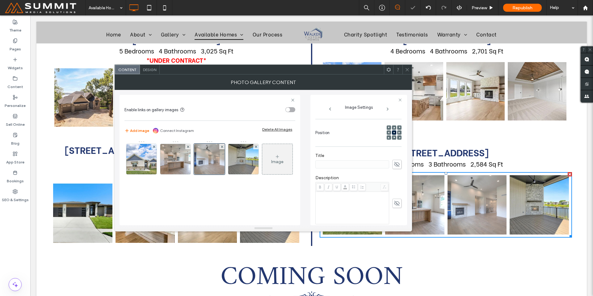
scroll to position [155, 0]
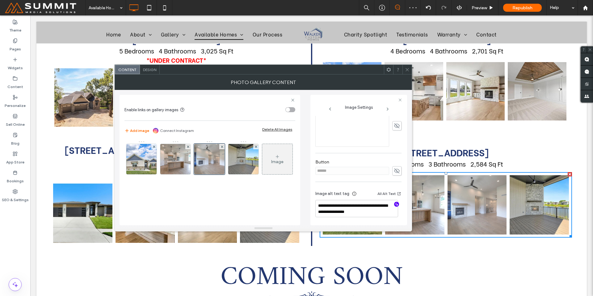
click at [394, 203] on icon "button" at bounding box center [396, 204] width 4 height 4
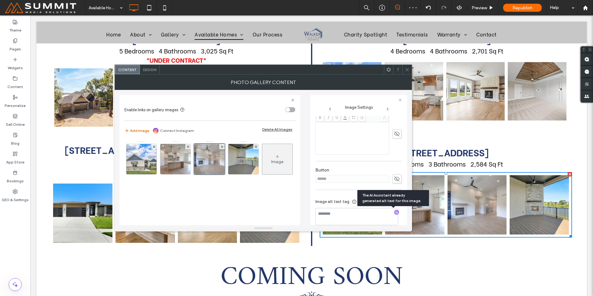
type textarea "**********"
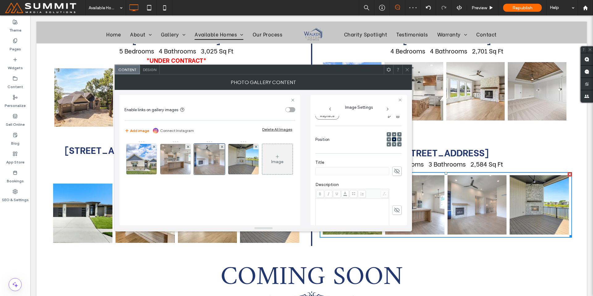
scroll to position [0, 0]
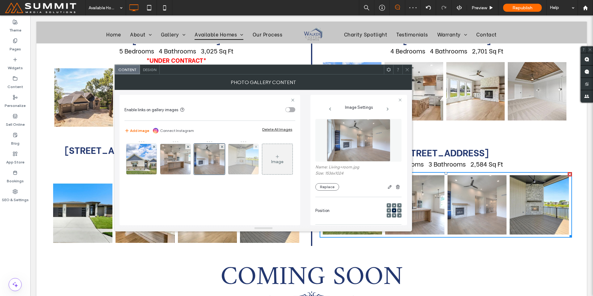
click at [250, 170] on img at bounding box center [243, 159] width 40 height 30
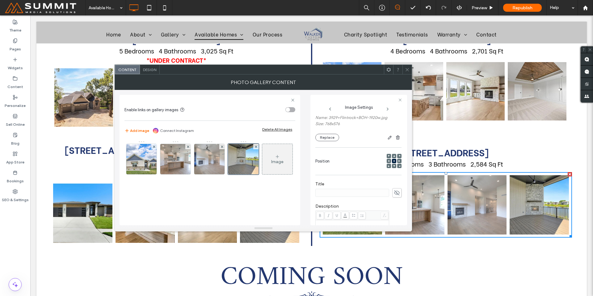
scroll to position [42, 0]
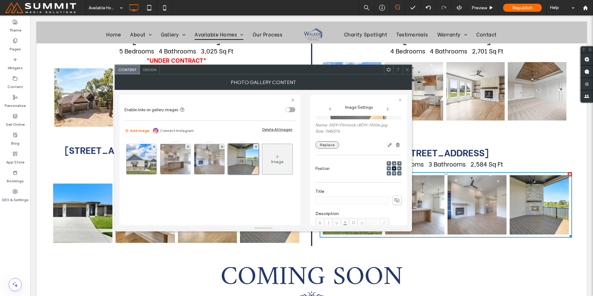
click at [326, 147] on button "Replace" at bounding box center [327, 144] width 24 height 7
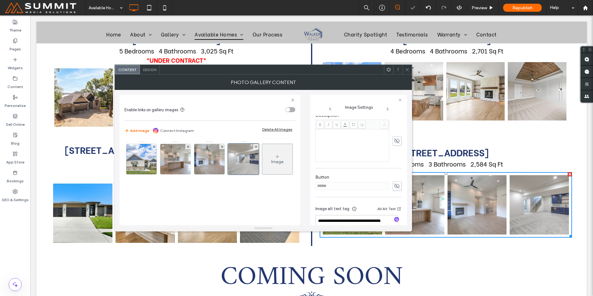
scroll to position [155, 0]
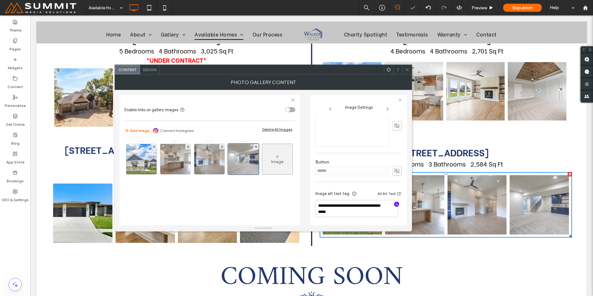
click at [394, 203] on icon "button" at bounding box center [396, 204] width 4 height 4
type textarea "**********"
click at [408, 72] on span at bounding box center [407, 69] width 5 height 9
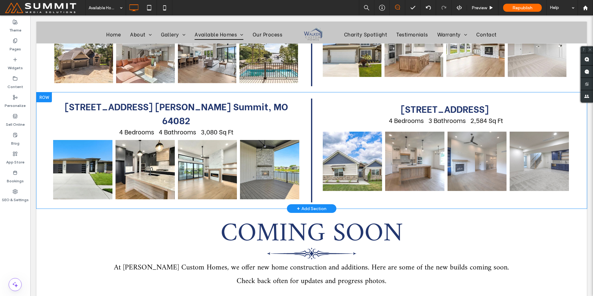
scroll to position [889, 0]
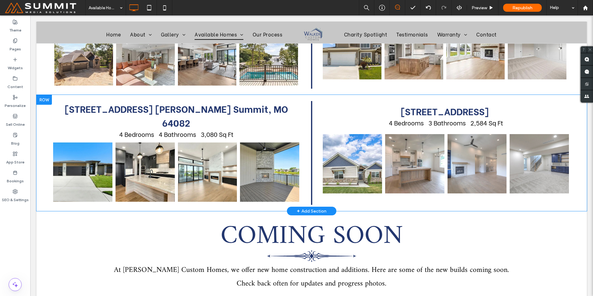
click at [47, 95] on div at bounding box center [43, 100] width 15 height 10
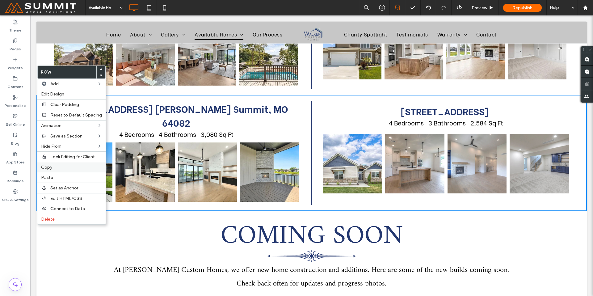
click at [50, 167] on span "Copy" at bounding box center [46, 166] width 11 height 5
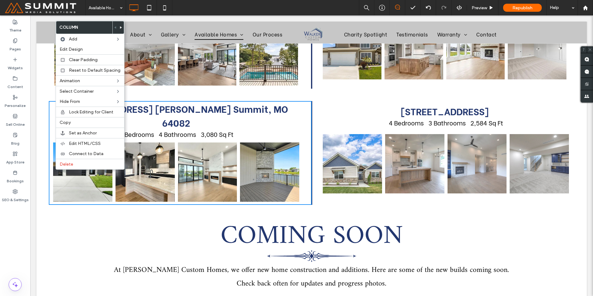
click at [319, 118] on p "4 Bedrooms 3 Bathrooms 2,584 Sq Ft" at bounding box center [445, 122] width 252 height 9
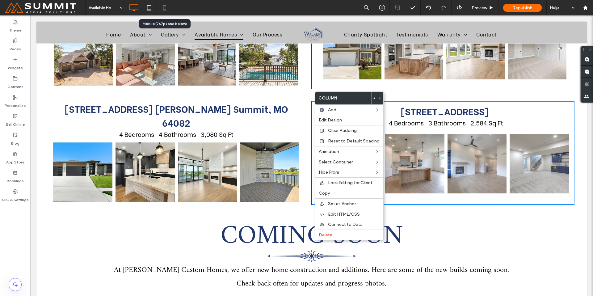
click at [166, 10] on icon at bounding box center [164, 8] width 12 height 12
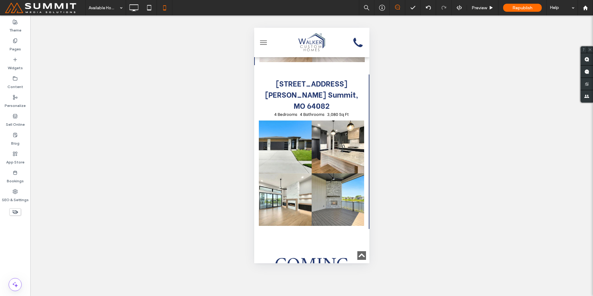
scroll to position [2257, 0]
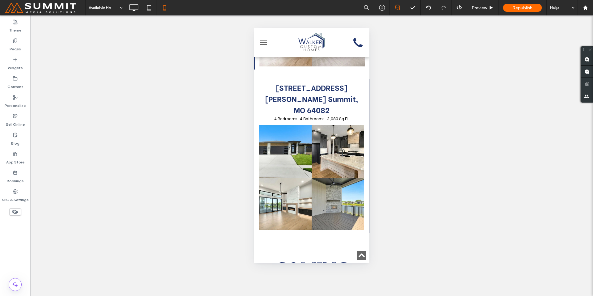
click at [12, 210] on icon at bounding box center [15, 211] width 7 height 7
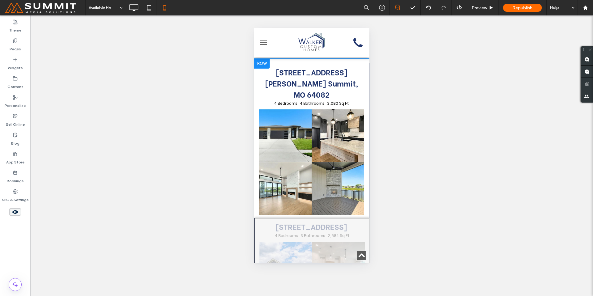
scroll to position [2273, 0]
click at [310, 280] on span at bounding box center [311, 286] width 114 height 12
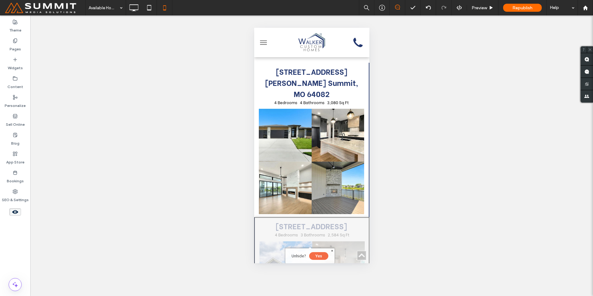
click at [318, 255] on button "Yes" at bounding box center [318, 256] width 19 height 8
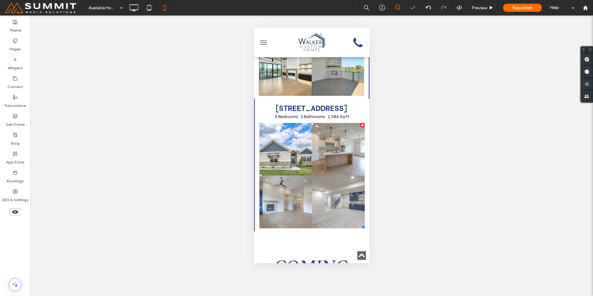
scroll to position [2403, 0]
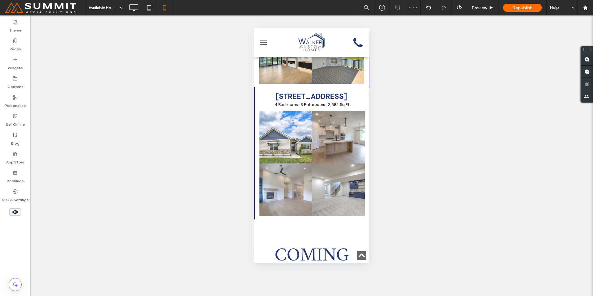
click at [14, 211] on use at bounding box center [15, 212] width 6 height 4
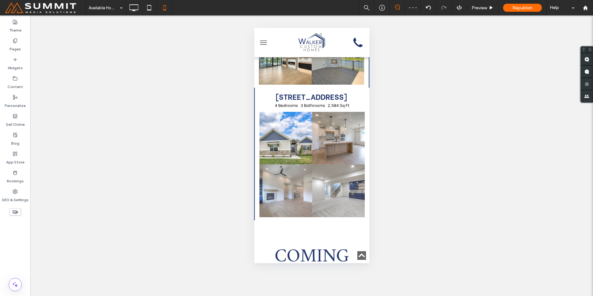
scroll to position [2402, 0]
click at [133, 9] on icon at bounding box center [133, 8] width 12 height 12
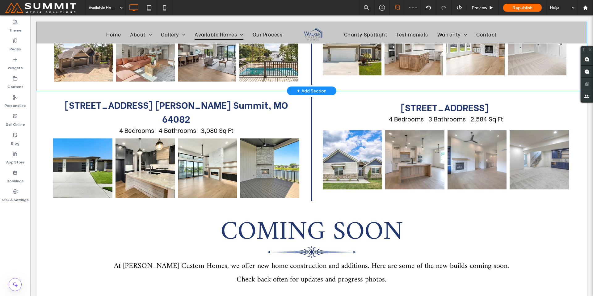
scroll to position [889, 0]
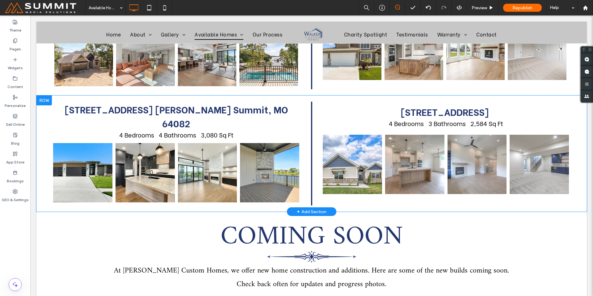
click at [47, 95] on div at bounding box center [43, 100] width 15 height 10
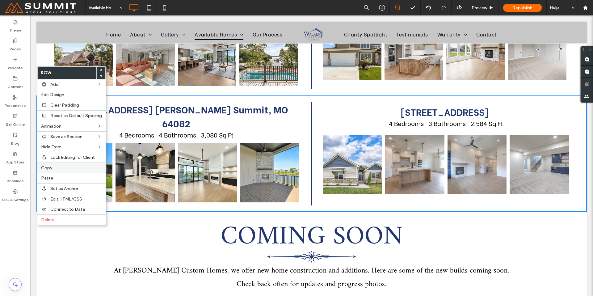
click at [53, 168] on label "Copy" at bounding box center [71, 167] width 61 height 5
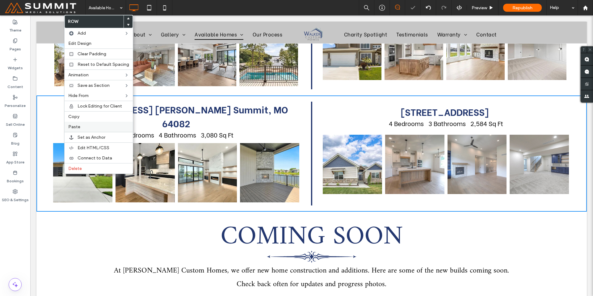
click at [77, 126] on span "Paste" at bounding box center [74, 126] width 12 height 5
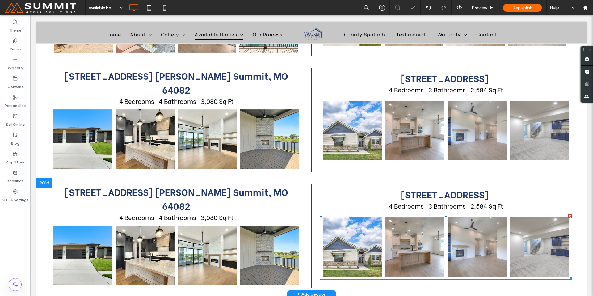
scroll to position [952, 0]
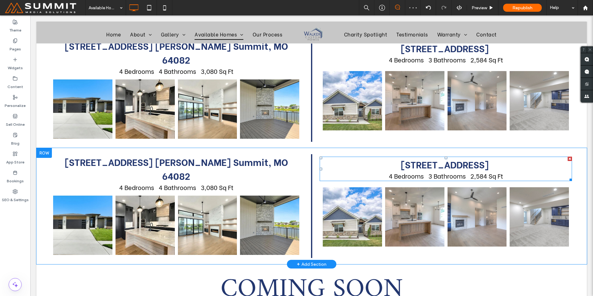
click at [567, 156] on div at bounding box center [569, 158] width 4 height 4
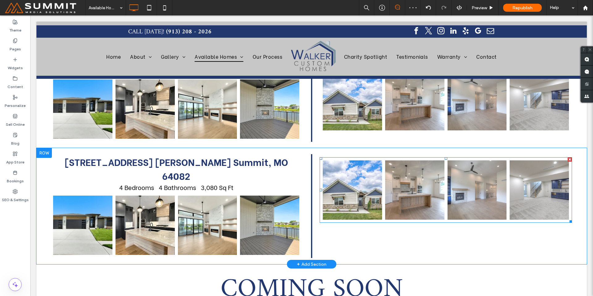
click at [567, 157] on div at bounding box center [569, 159] width 4 height 4
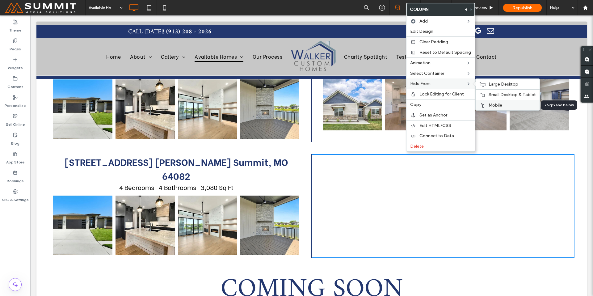
click at [502, 103] on label "Mobile" at bounding box center [511, 104] width 47 height 5
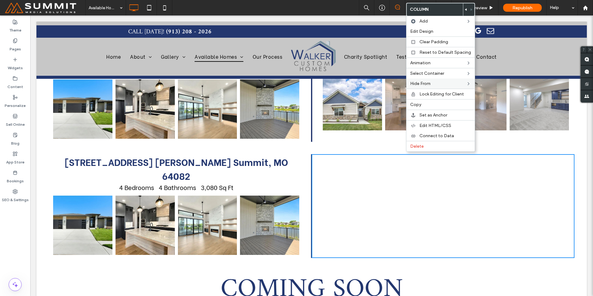
click at [240, 195] on link at bounding box center [269, 224] width 59 height 59
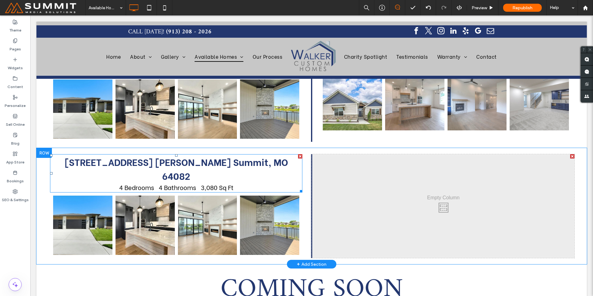
click at [202, 155] on strong "Lee's Summit, MO 64082" at bounding box center [221, 168] width 133 height 27
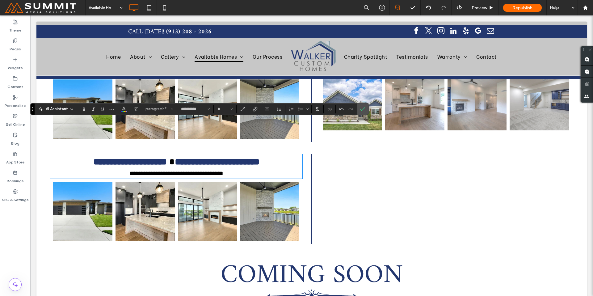
click at [259, 157] on strong "**********" at bounding box center [217, 161] width 85 height 9
type input "**"
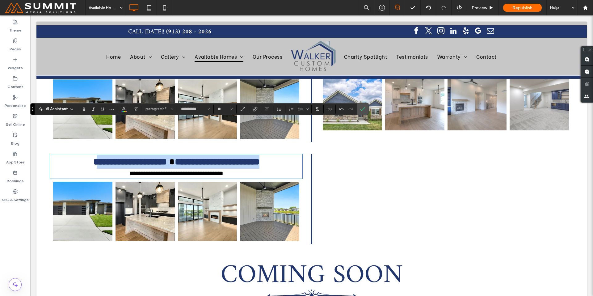
drag, startPoint x: 280, startPoint y: 129, endPoint x: 75, endPoint y: 131, distance: 205.2
click at [75, 155] on p "**********" at bounding box center [176, 162] width 252 height 14
paste div
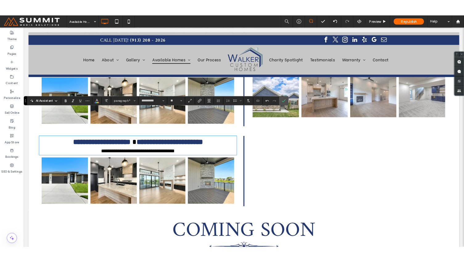
scroll to position [0, 0]
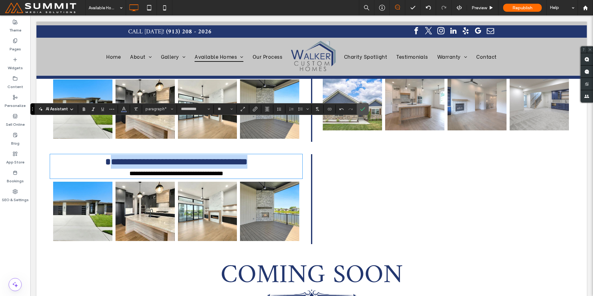
drag, startPoint x: 97, startPoint y: 128, endPoint x: 294, endPoint y: 132, distance: 197.2
click at [294, 155] on p "**********" at bounding box center [176, 162] width 252 height 14
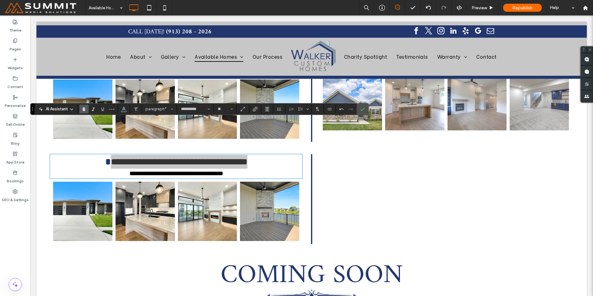
click at [87, 110] on label "Bold" at bounding box center [83, 109] width 9 height 9
click at [113, 157] on strong "**********" at bounding box center [179, 161] width 133 height 9
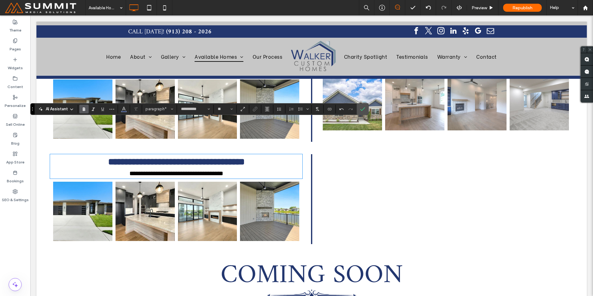
type input "**"
click at [200, 170] on span "**********" at bounding box center [176, 173] width 94 height 6
click at [215, 170] on span "**********" at bounding box center [176, 173] width 94 height 6
drag, startPoint x: 214, startPoint y: 140, endPoint x: 205, endPoint y: 139, distance: 8.4
click at [205, 170] on span "**********" at bounding box center [176, 173] width 94 height 6
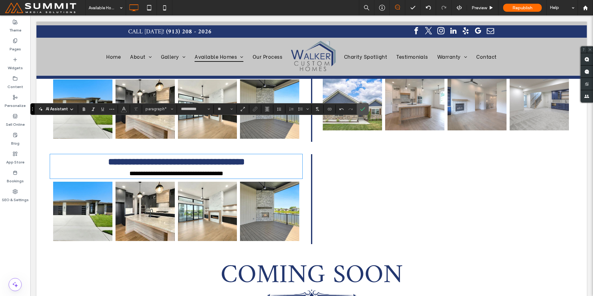
click at [251, 181] on link at bounding box center [269, 210] width 59 height 59
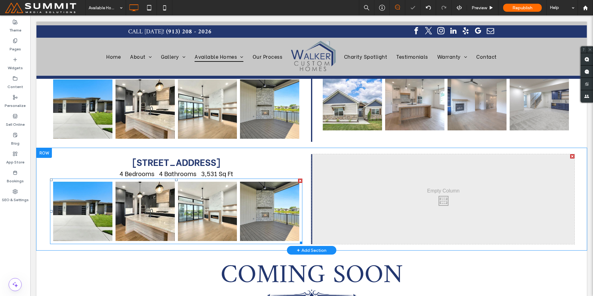
click at [243, 181] on link at bounding box center [269, 210] width 59 height 59
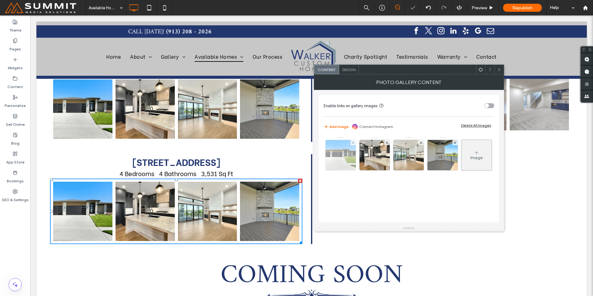
click at [334, 160] on img at bounding box center [340, 155] width 40 height 30
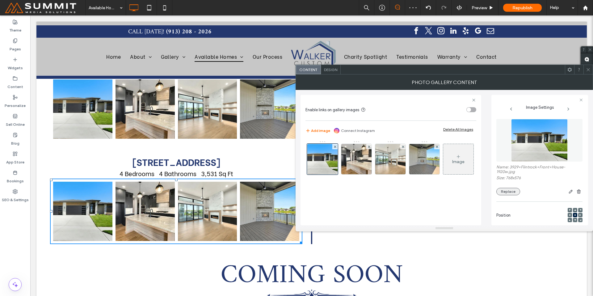
click at [512, 192] on button "Replace" at bounding box center [508, 191] width 24 height 7
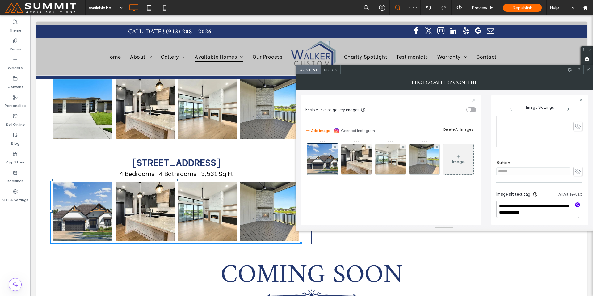
scroll to position [155, 0]
click at [576, 205] on use "button" at bounding box center [577, 203] width 3 height 3
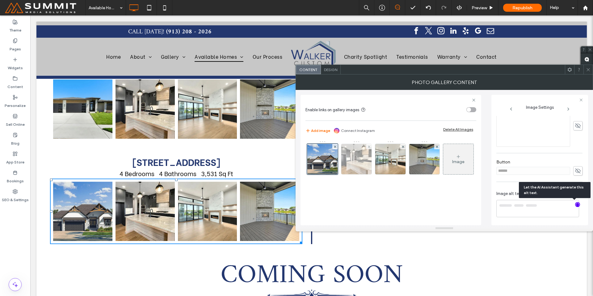
type textarea "**********"
click at [364, 159] on img at bounding box center [356, 159] width 40 height 30
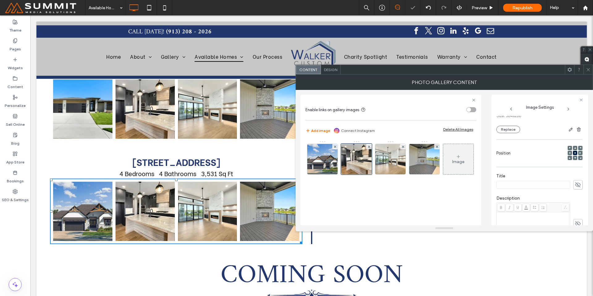
scroll to position [54, 0]
click at [502, 134] on button "Replace" at bounding box center [508, 132] width 24 height 7
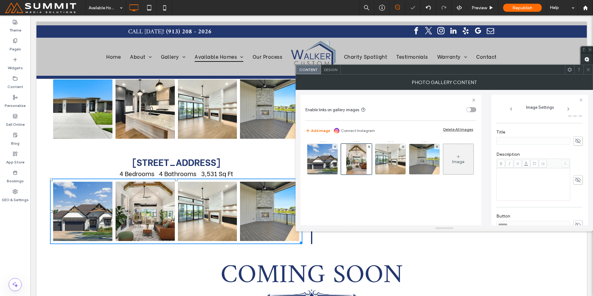
scroll to position [155, 0]
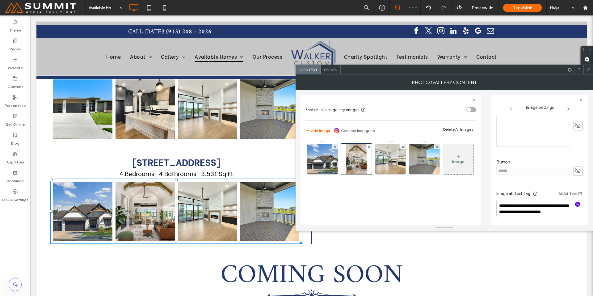
click at [575, 205] on icon "button" at bounding box center [577, 204] width 4 height 4
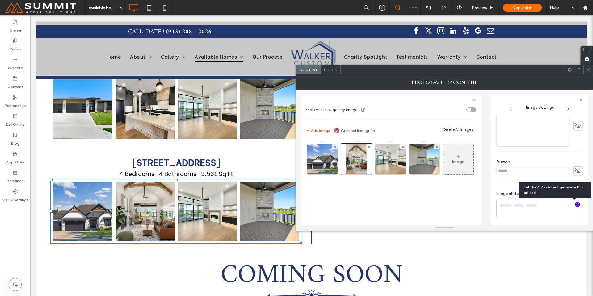
type textarea "**********"
click at [229, 181] on link at bounding box center [207, 210] width 59 height 59
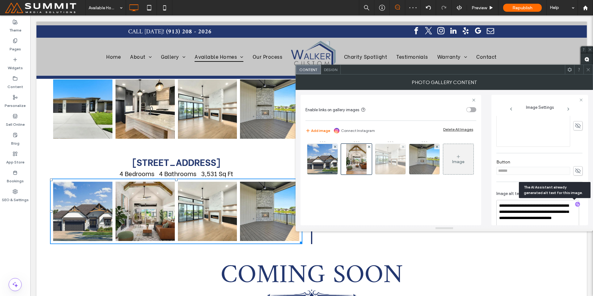
click at [393, 164] on img at bounding box center [390, 159] width 40 height 30
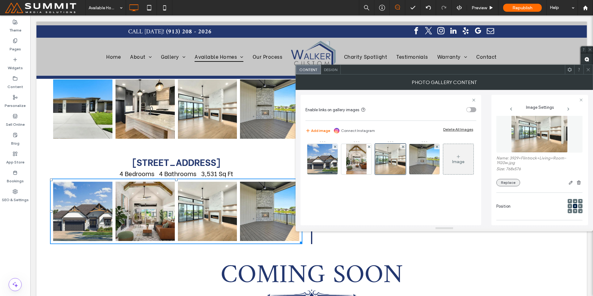
scroll to position [7, 0]
click at [513, 184] on button "Replace" at bounding box center [508, 184] width 24 height 7
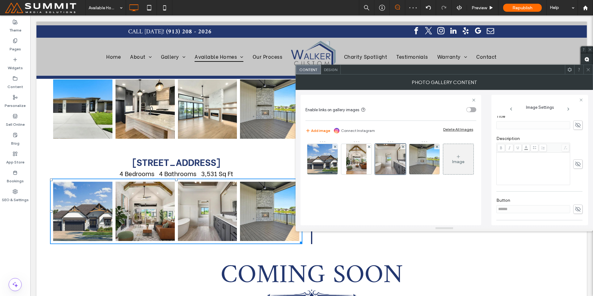
scroll to position [155, 0]
click at [575, 205] on icon "button" at bounding box center [577, 204] width 4 height 4
type textarea "**********"
drag, startPoint x: 273, startPoint y: 176, endPoint x: 337, endPoint y: 193, distance: 65.7
click at [273, 181] on link at bounding box center [269, 210] width 59 height 59
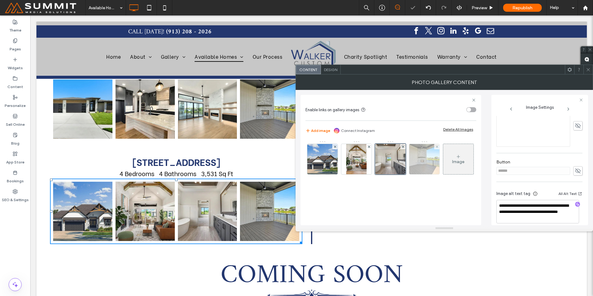
click at [435, 161] on img at bounding box center [424, 159] width 40 height 30
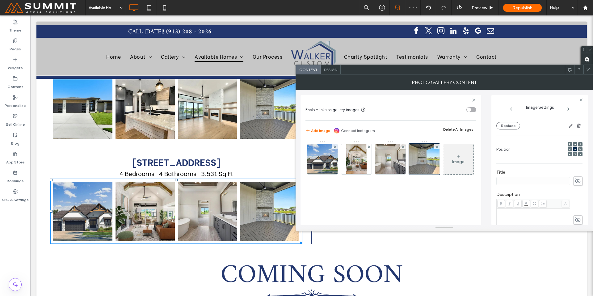
scroll to position [0, 0]
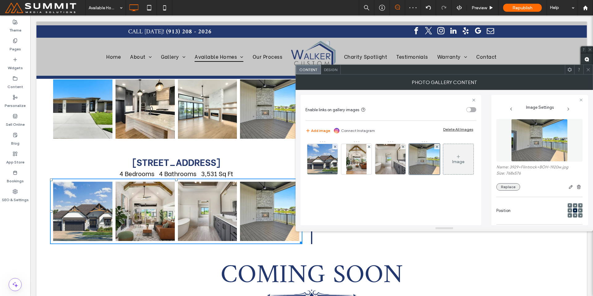
click at [514, 185] on button "Replace" at bounding box center [508, 186] width 24 height 7
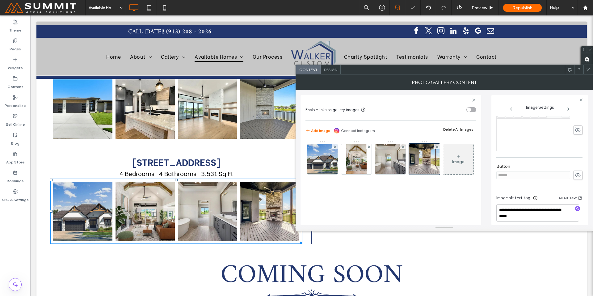
scroll to position [155, 0]
click at [575, 205] on icon "button" at bounding box center [577, 204] width 4 height 4
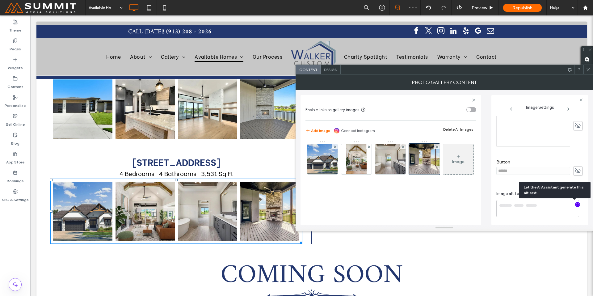
type textarea "**********"
click at [587, 69] on icon at bounding box center [587, 69] width 5 height 5
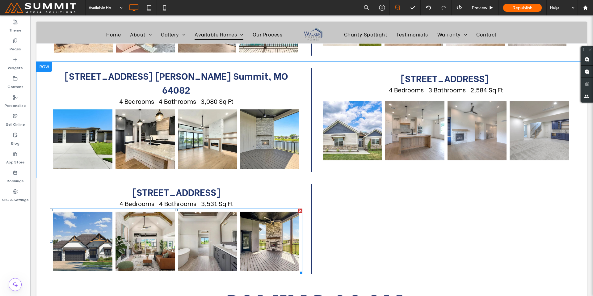
scroll to position [913, 0]
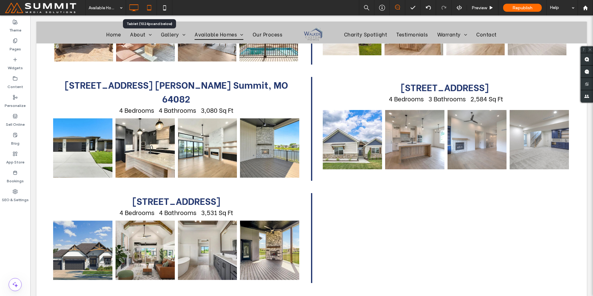
click at [151, 8] on use at bounding box center [149, 7] width 4 height 5
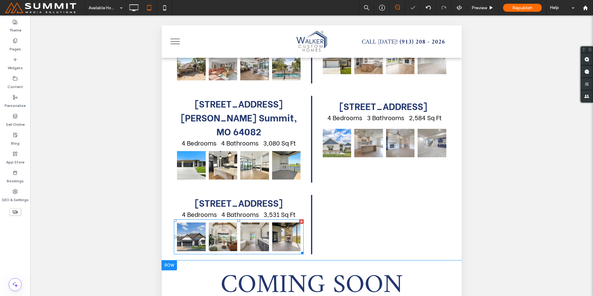
scroll to position [772, 0]
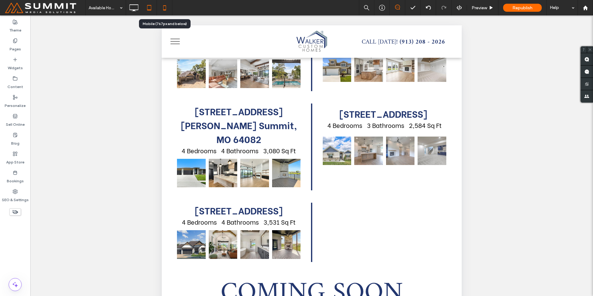
click at [163, 9] on icon at bounding box center [164, 8] width 12 height 12
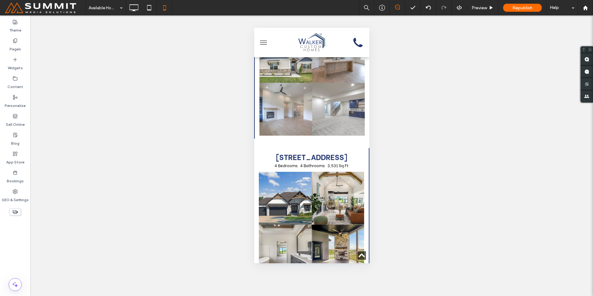
scroll to position [2525, 0]
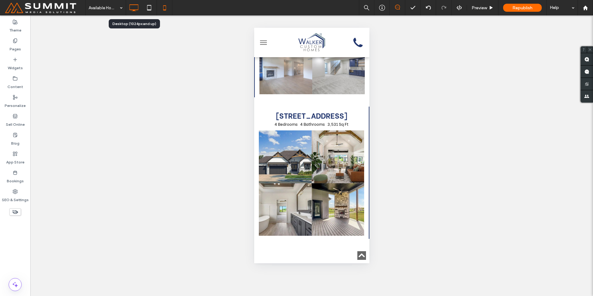
click at [140, 11] on icon at bounding box center [133, 8] width 12 height 12
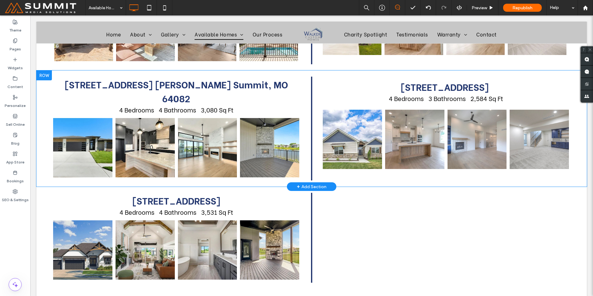
scroll to position [922, 0]
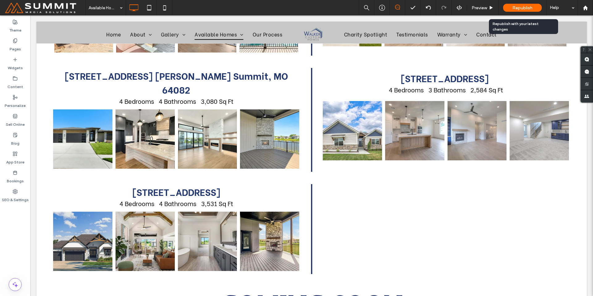
click at [511, 7] on div "Republish" at bounding box center [522, 8] width 39 height 8
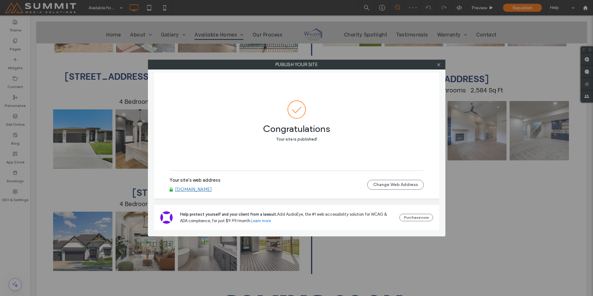
click at [211, 188] on link "www.walkercustomhomeskc.com" at bounding box center [193, 189] width 37 height 6
click at [436, 65] on icon at bounding box center [438, 64] width 5 height 5
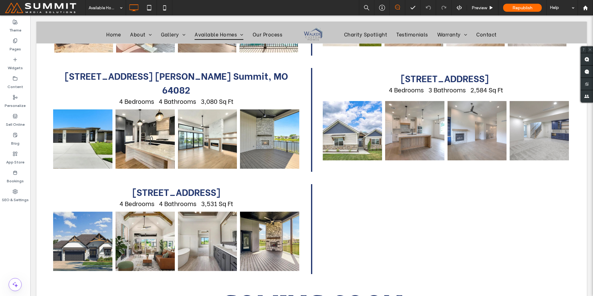
click at [64, 6] on span at bounding box center [45, 8] width 81 height 12
